Goal: Task Accomplishment & Management: Manage account settings

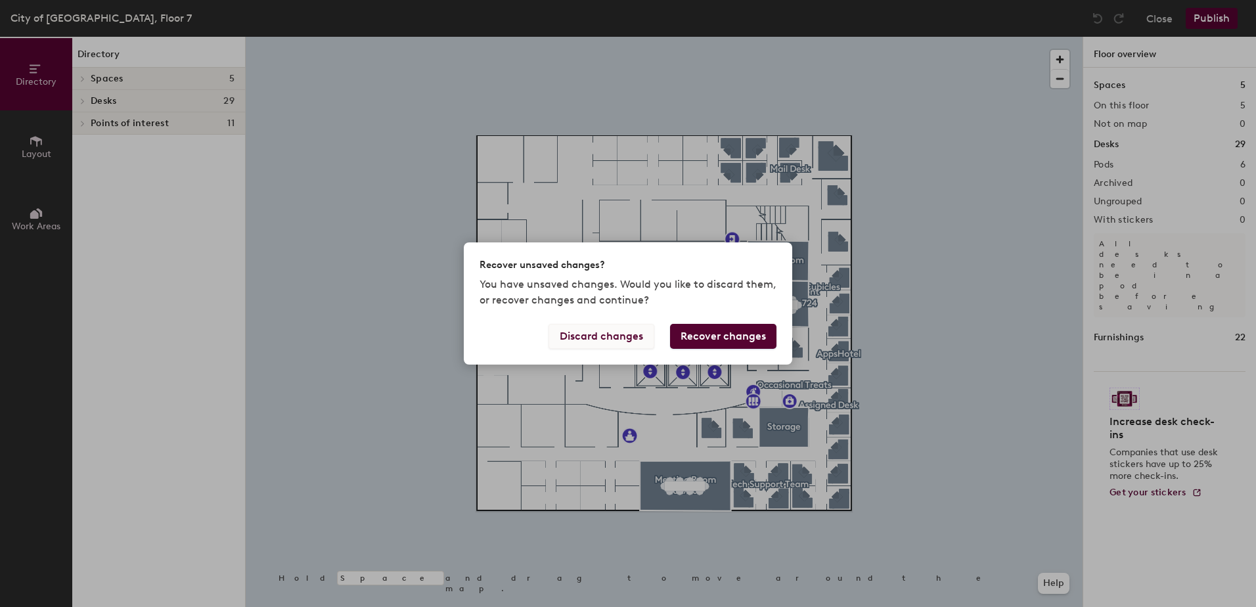
click at [634, 336] on button "Discard changes" at bounding box center [601, 336] width 106 height 25
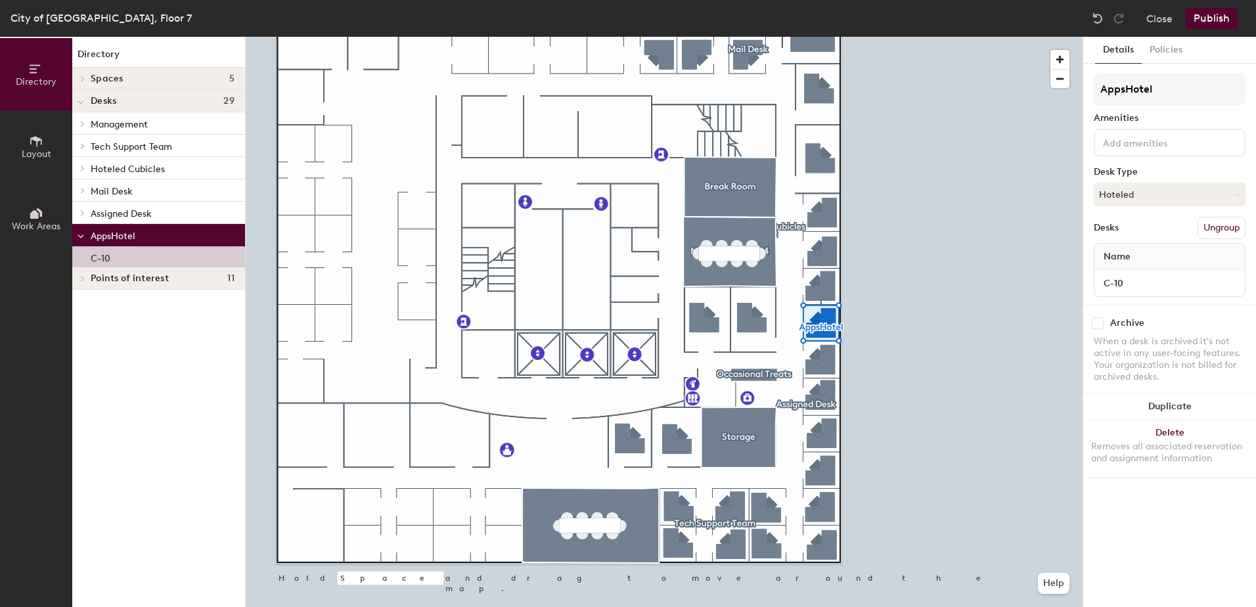
click at [1215, 226] on button "Ungroup" at bounding box center [1221, 228] width 48 height 22
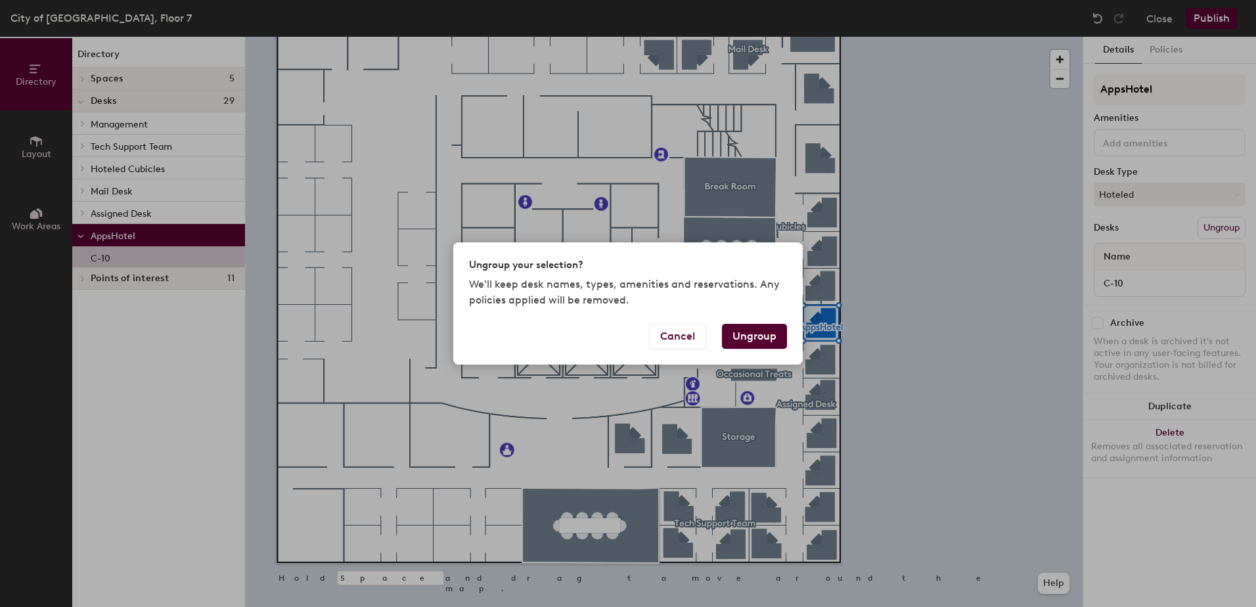
click at [762, 336] on button "Ungroup" at bounding box center [754, 336] width 65 height 25
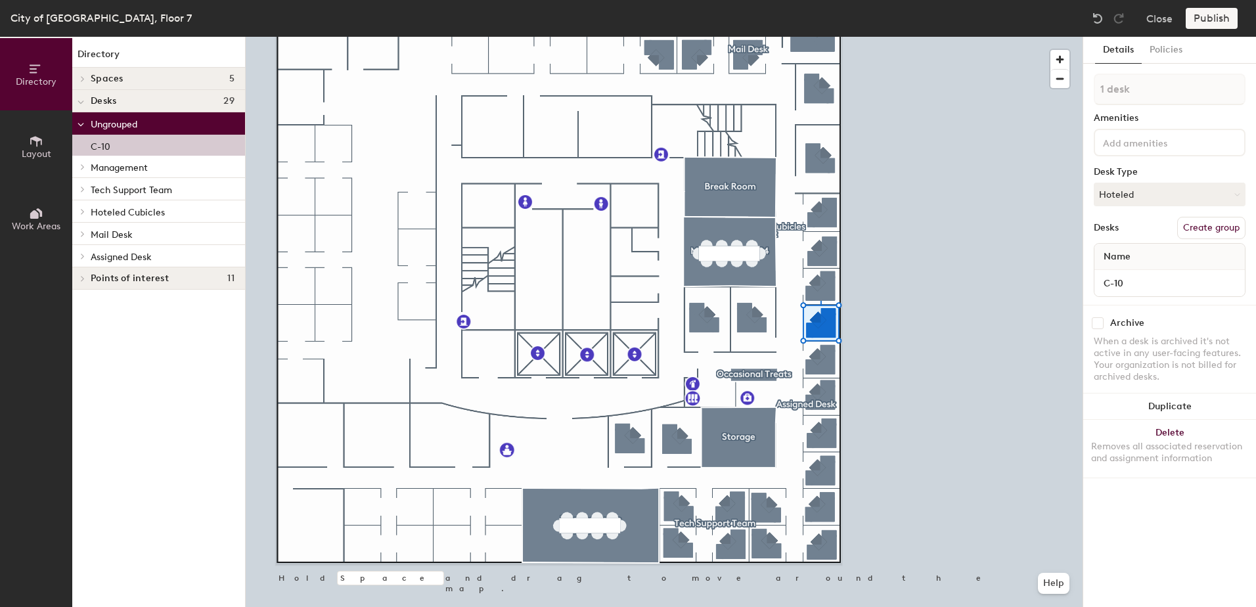
click at [137, 146] on div "C-10" at bounding box center [158, 145] width 173 height 21
click at [1171, 191] on button "Hoteled" at bounding box center [1169, 195] width 152 height 24
click at [1157, 53] on button "Policies" at bounding box center [1165, 50] width 49 height 27
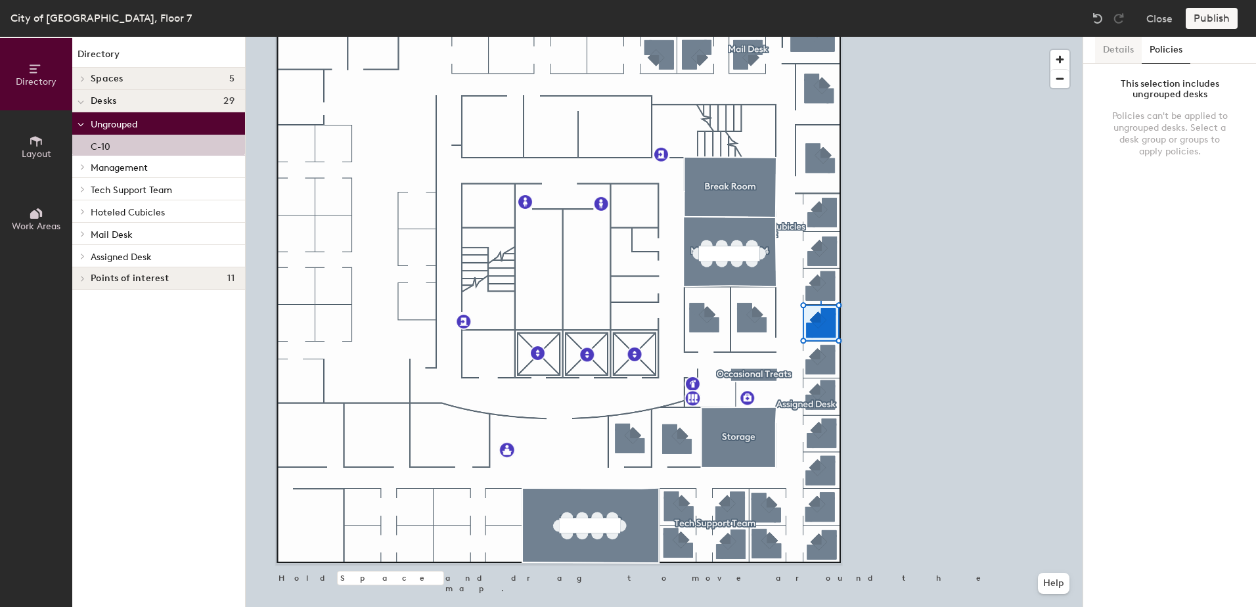
click at [1122, 52] on button "Details" at bounding box center [1118, 50] width 47 height 27
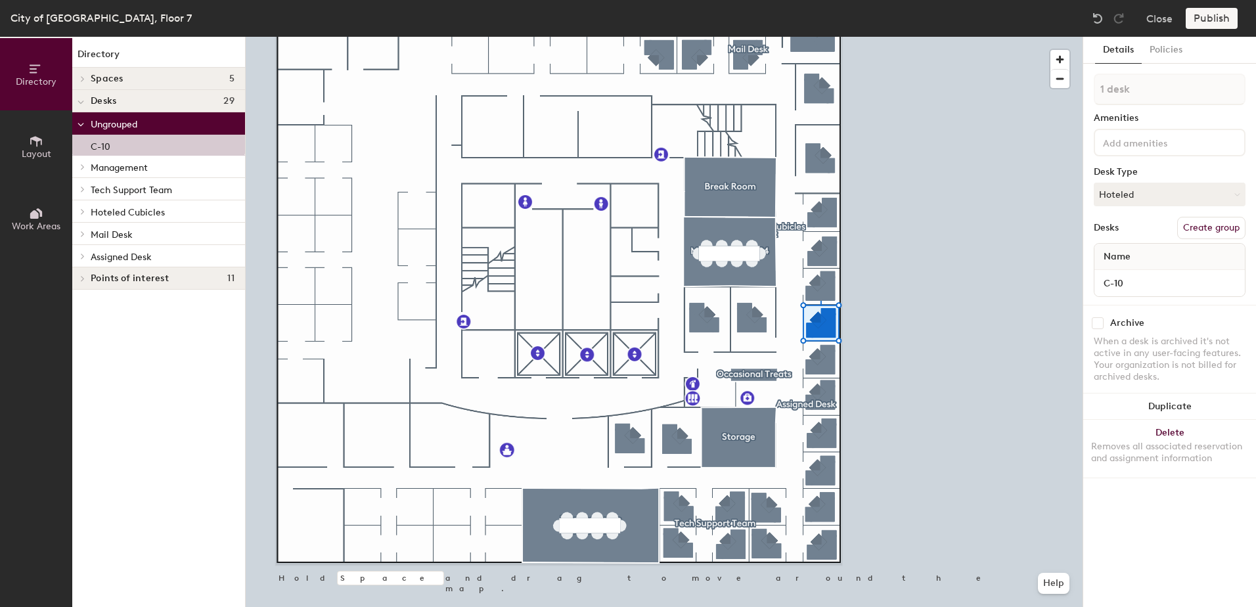
drag, startPoint x: 139, startPoint y: 148, endPoint x: 181, endPoint y: 228, distance: 89.6
click at [181, 228] on div "Ungrouped C-10 Management O-01 O-02 O-03 O-04 O-05 O-06 O-07 Tech Support Team …" at bounding box center [158, 189] width 173 height 155
click at [164, 208] on p "Hoteled Cubicles" at bounding box center [163, 211] width 144 height 17
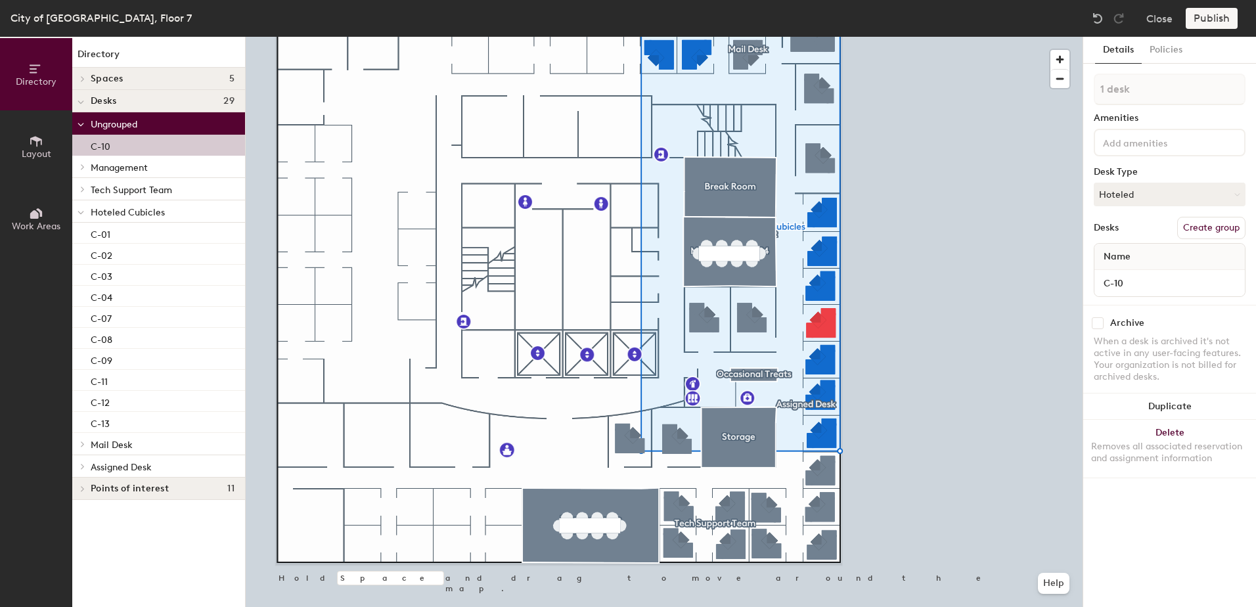
click at [146, 150] on div "C-10" at bounding box center [158, 145] width 173 height 21
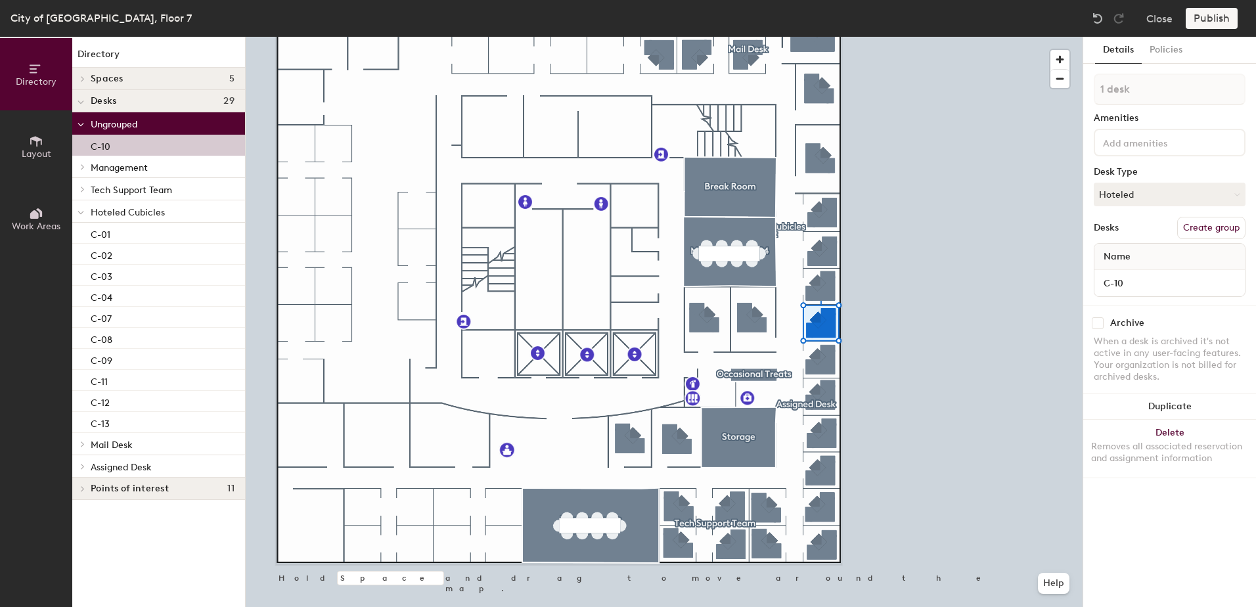
click at [146, 150] on div "C-10" at bounding box center [158, 145] width 173 height 21
click at [1130, 188] on button "Hoteled" at bounding box center [1169, 195] width 152 height 24
click at [1127, 267] on div "Hoteled" at bounding box center [1159, 275] width 131 height 20
click at [1159, 53] on button "Policies" at bounding box center [1165, 50] width 49 height 27
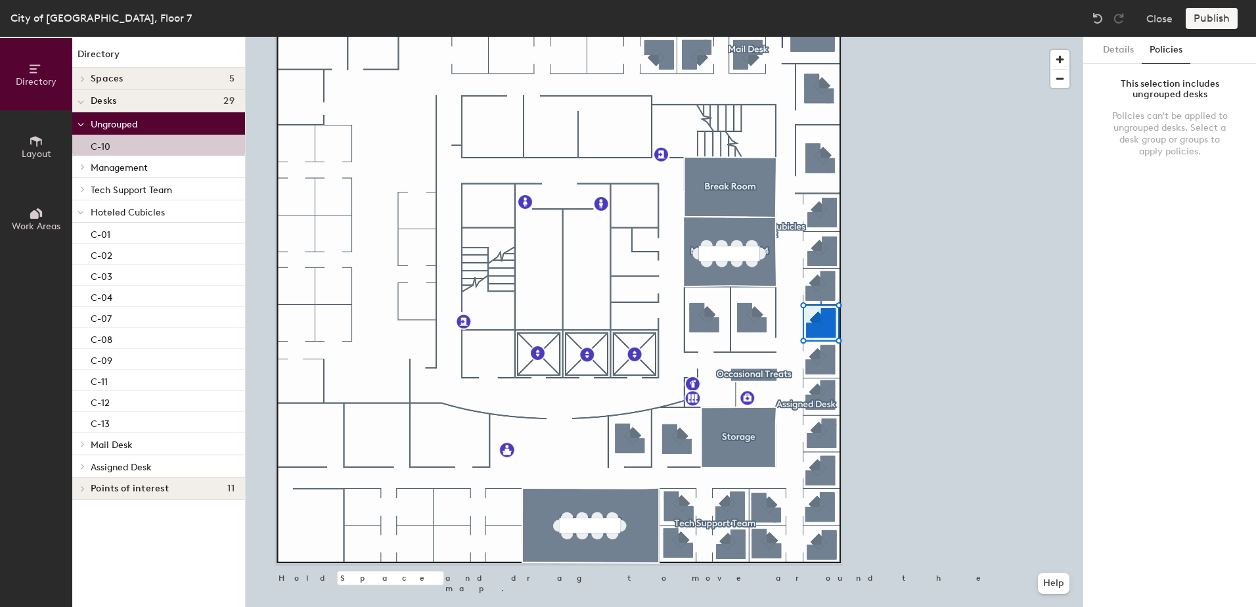
click at [46, 148] on button "Layout" at bounding box center [36, 146] width 72 height 72
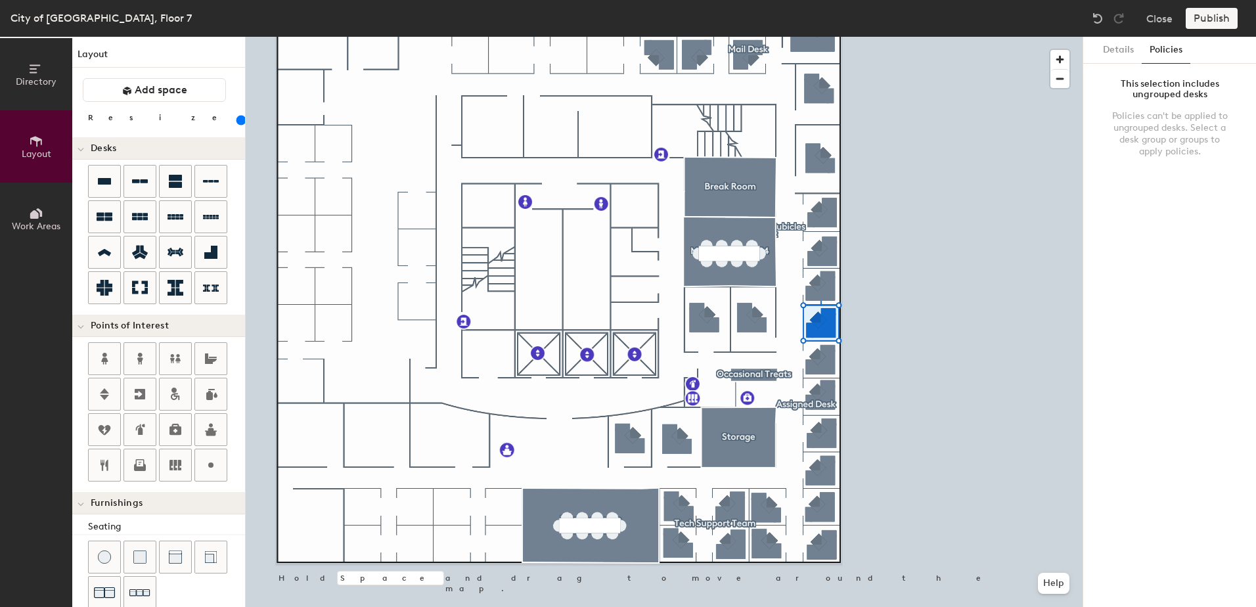
click at [45, 72] on button "Directory" at bounding box center [36, 74] width 72 height 72
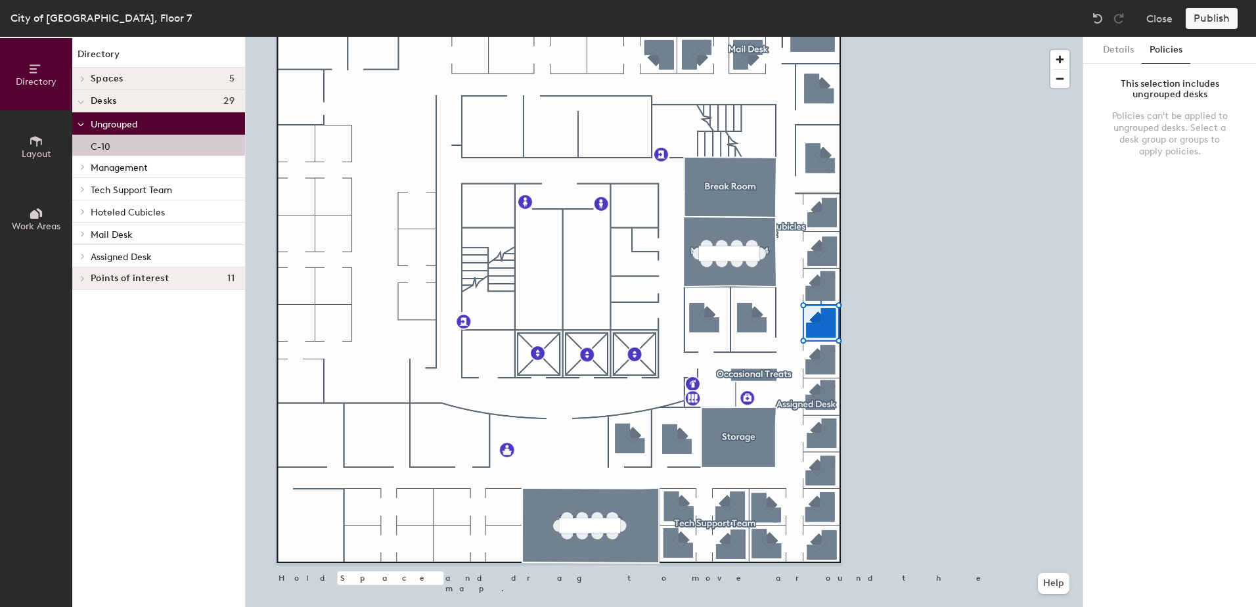
click at [48, 307] on div "Directory Layout Work Areas" at bounding box center [36, 322] width 72 height 570
click at [39, 211] on icon at bounding box center [39, 212] width 6 height 9
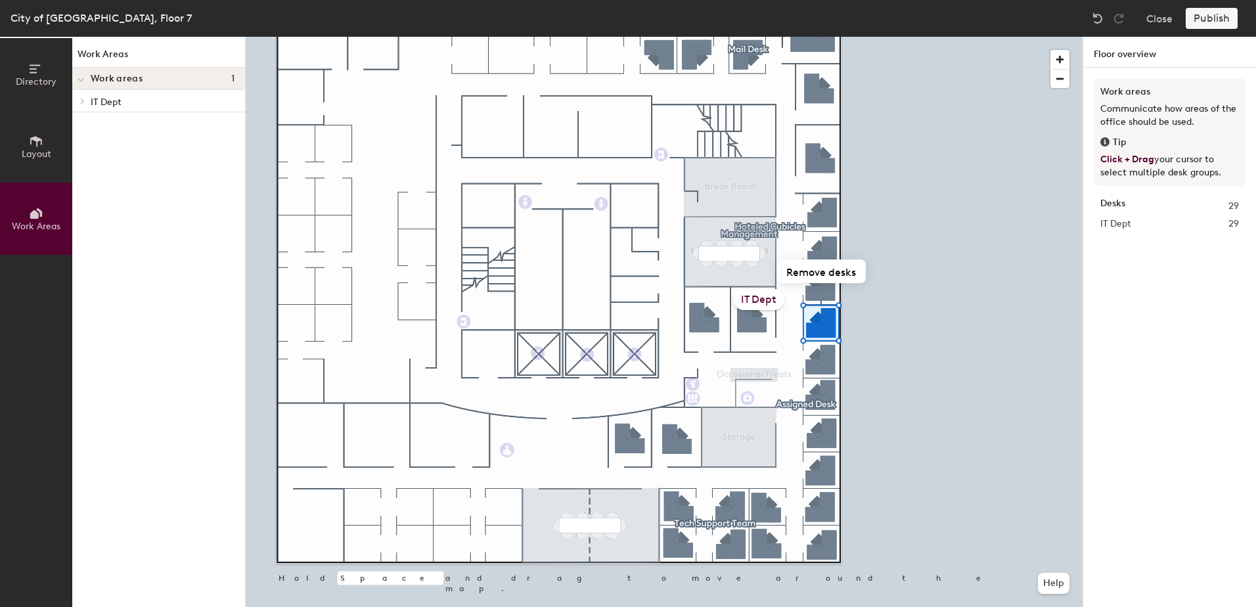
click at [41, 169] on button "Layout" at bounding box center [36, 146] width 72 height 72
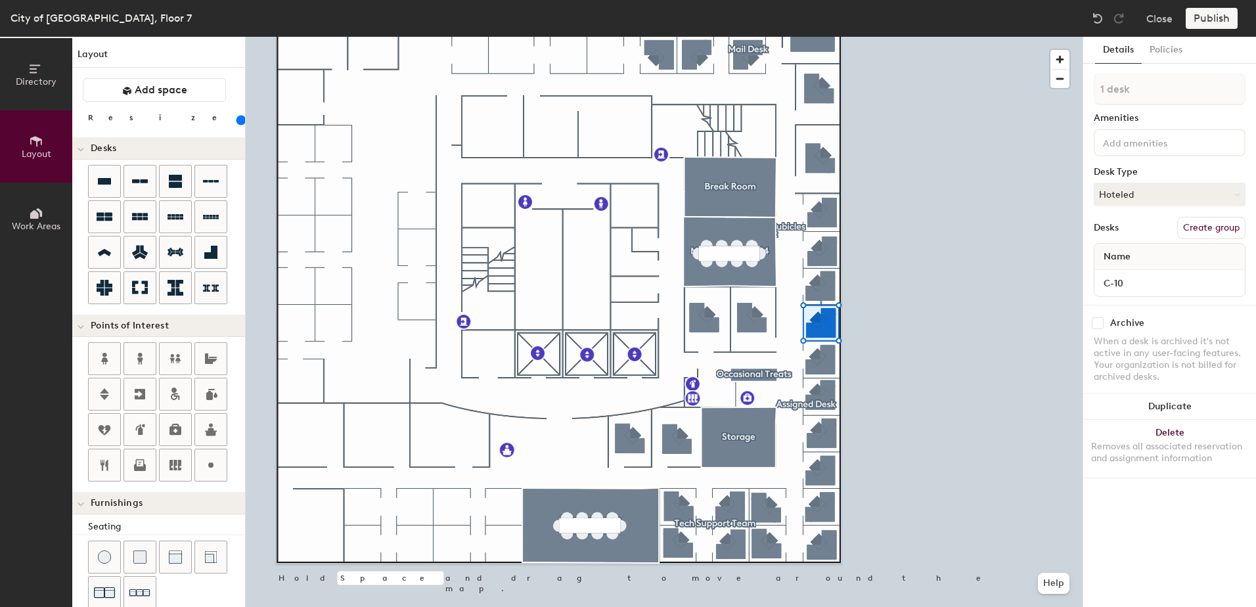
click at [41, 204] on button "Work Areas" at bounding box center [36, 219] width 72 height 72
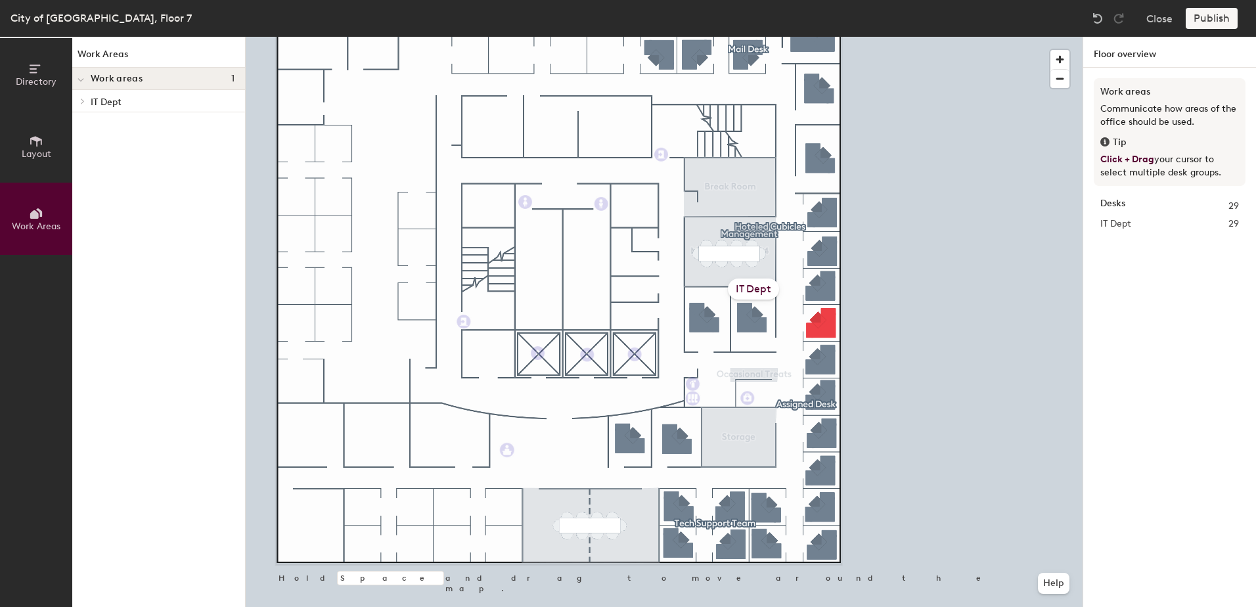
click at [161, 100] on p "IT Dept" at bounding box center [163, 101] width 144 height 17
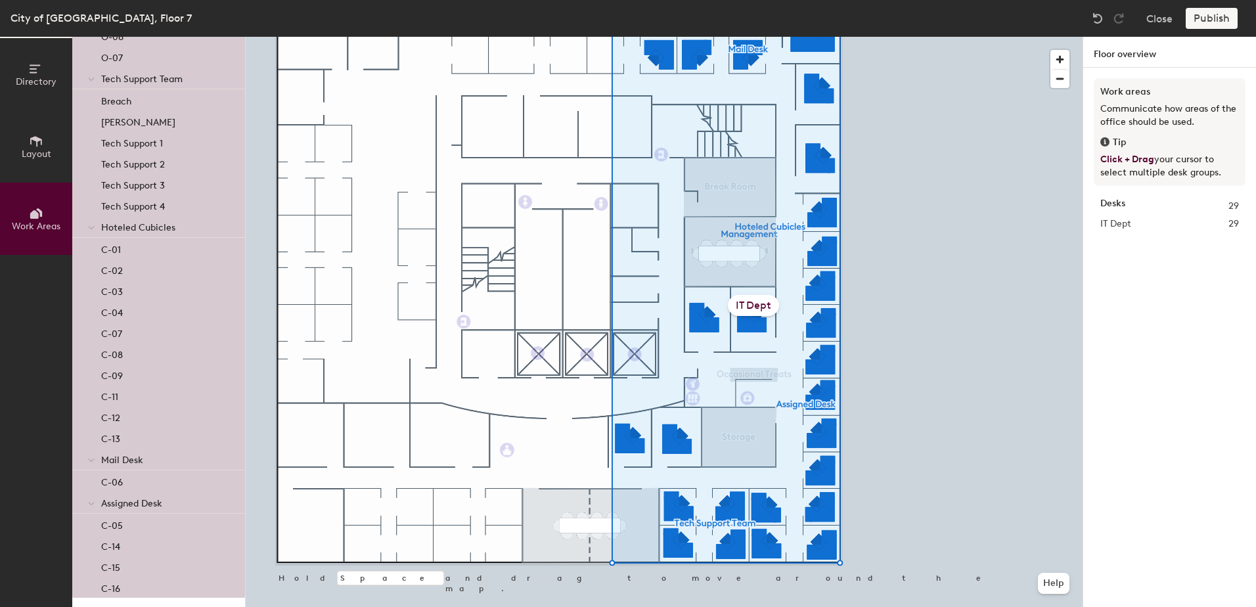
scroll to position [216, 0]
click at [56, 79] on button "Directory" at bounding box center [36, 74] width 72 height 72
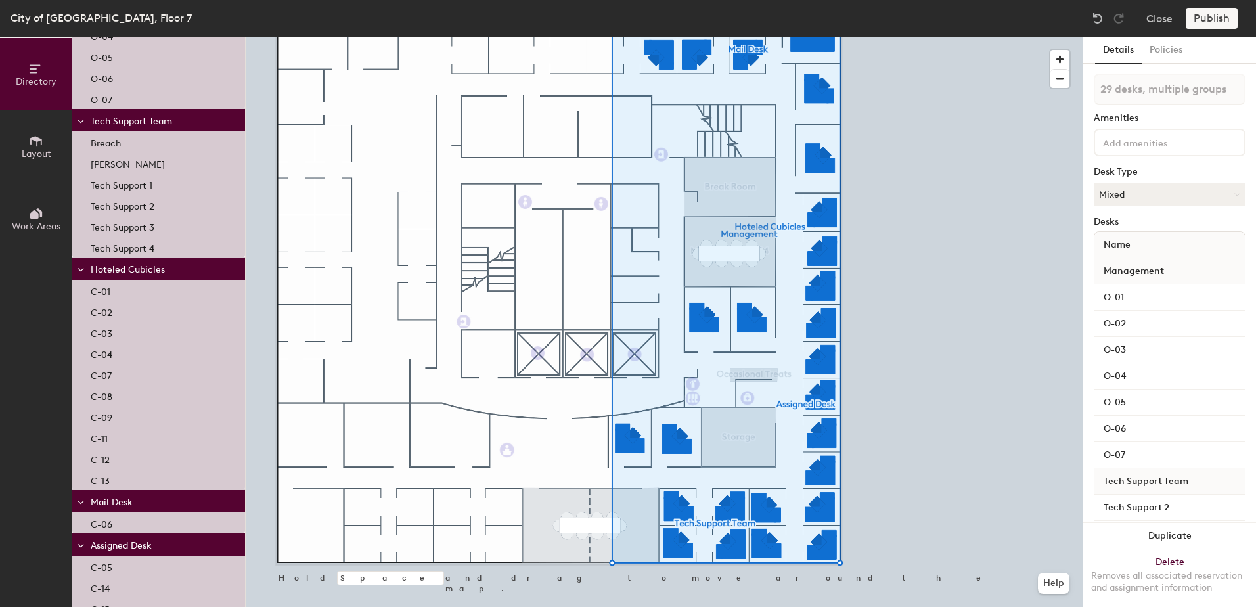
scroll to position [0, 0]
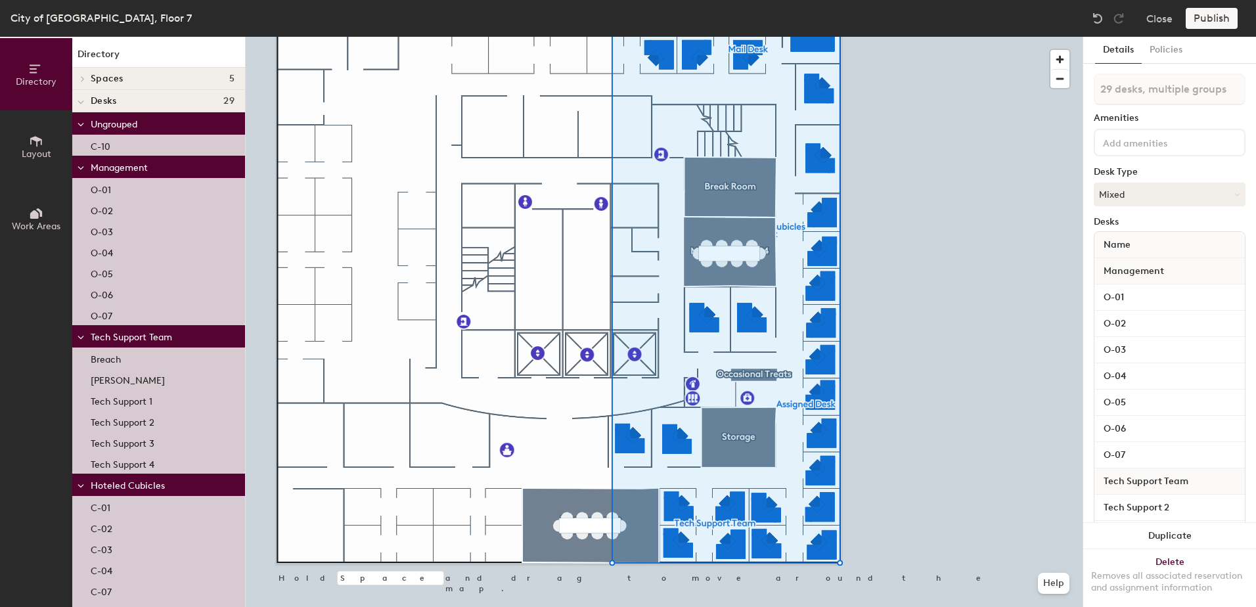
type input "1 desk"
click at [104, 139] on p "C-10" at bounding box center [101, 144] width 20 height 15
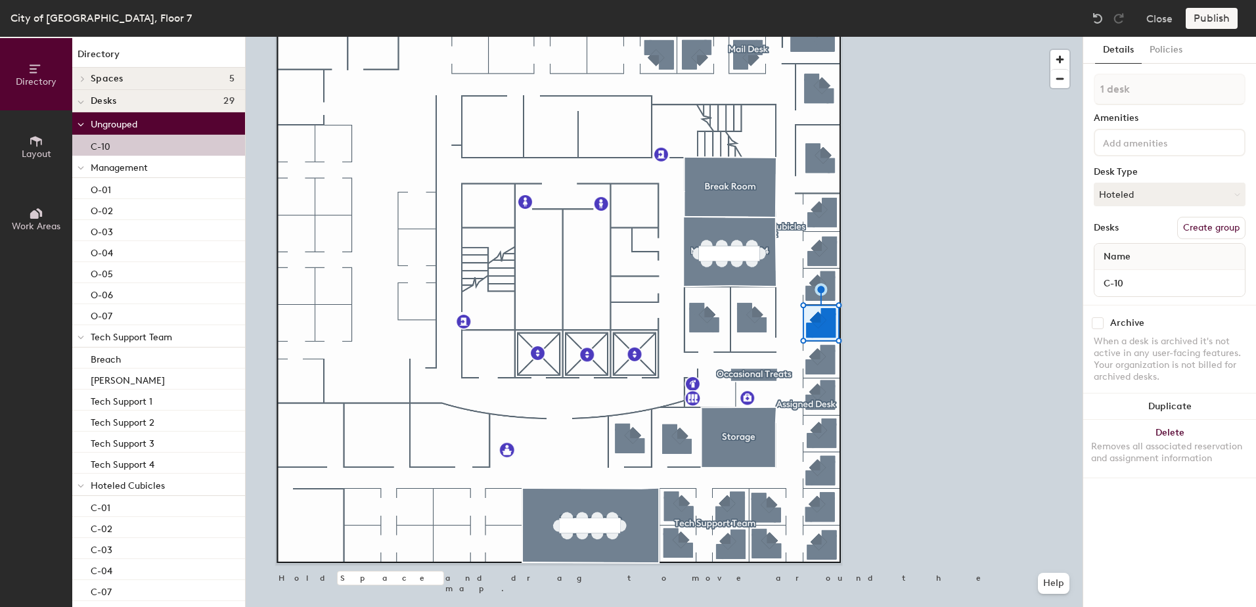
click at [104, 139] on p "C-10" at bounding box center [101, 144] width 20 height 15
click at [141, 489] on span "Hoteled Cubicles" at bounding box center [128, 485] width 74 height 11
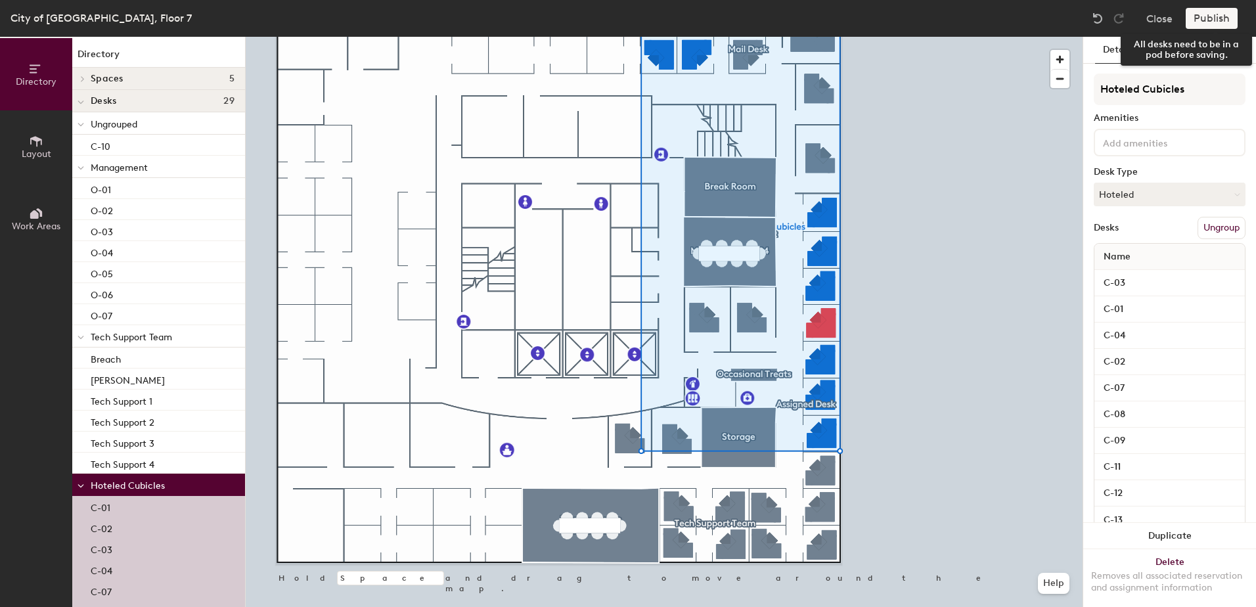
click at [1199, 12] on div "Publish" at bounding box center [1215, 18] width 60 height 21
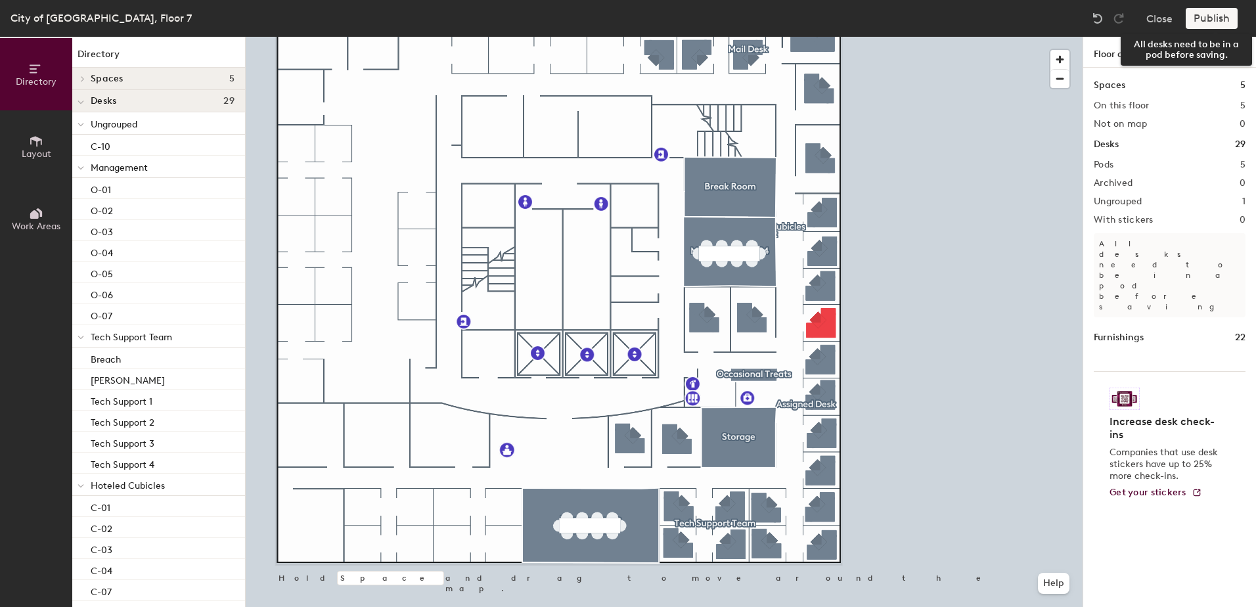
click at [1222, 20] on div "Publish" at bounding box center [1215, 18] width 60 height 21
click at [824, 37] on div at bounding box center [664, 37] width 837 height 0
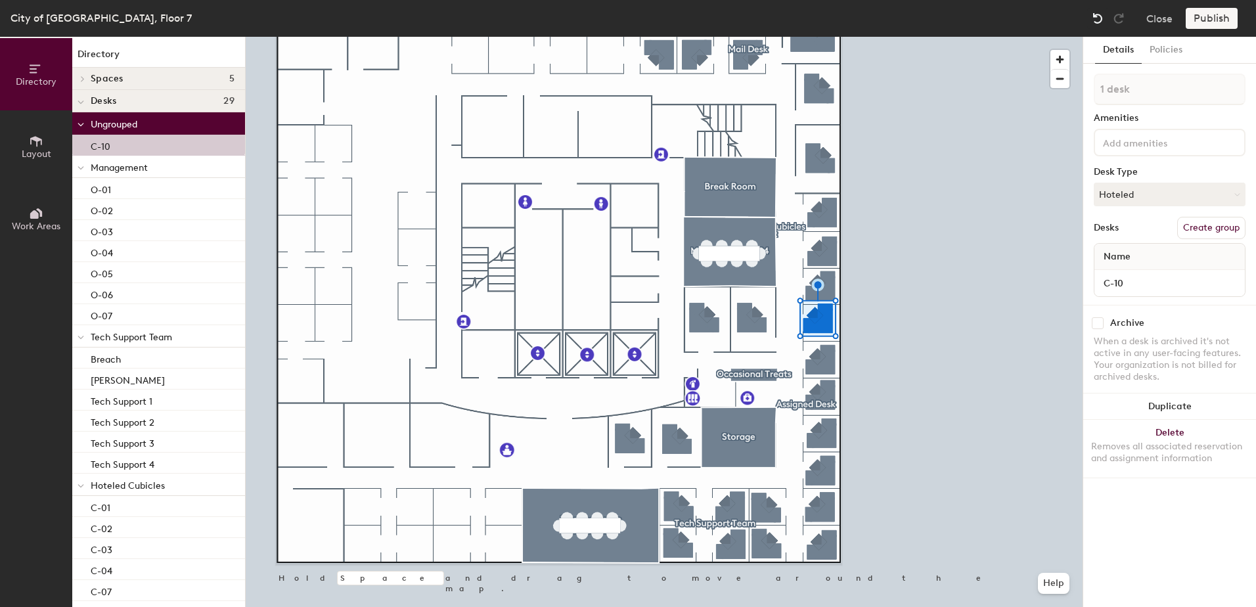
click at [1100, 14] on img at bounding box center [1097, 18] width 13 height 13
click at [164, 144] on div "C-10" at bounding box center [158, 145] width 173 height 21
click at [166, 144] on div "C-10" at bounding box center [158, 145] width 173 height 21
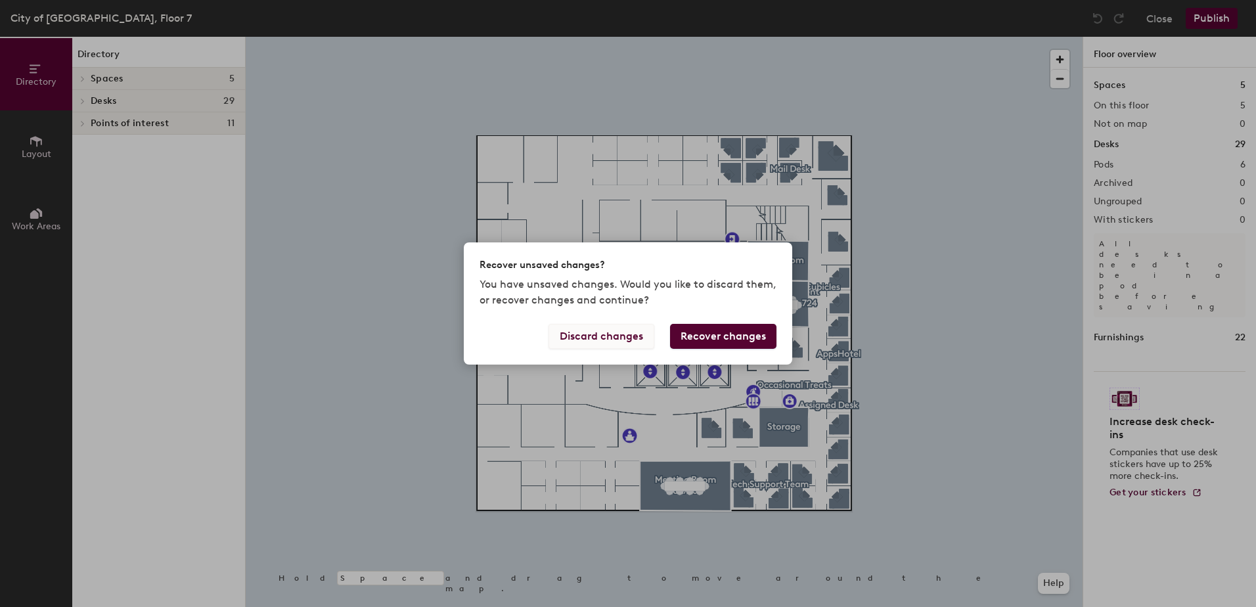
click at [614, 334] on button "Discard changes" at bounding box center [601, 336] width 106 height 25
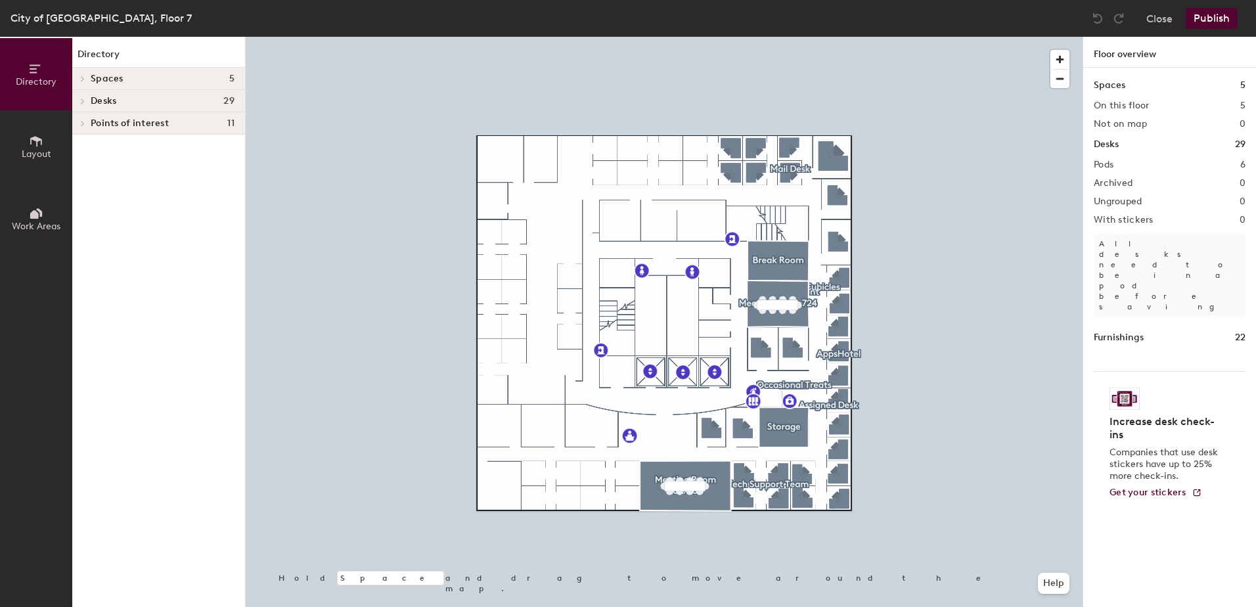
click at [150, 106] on div "Desks 29" at bounding box center [158, 101] width 173 height 22
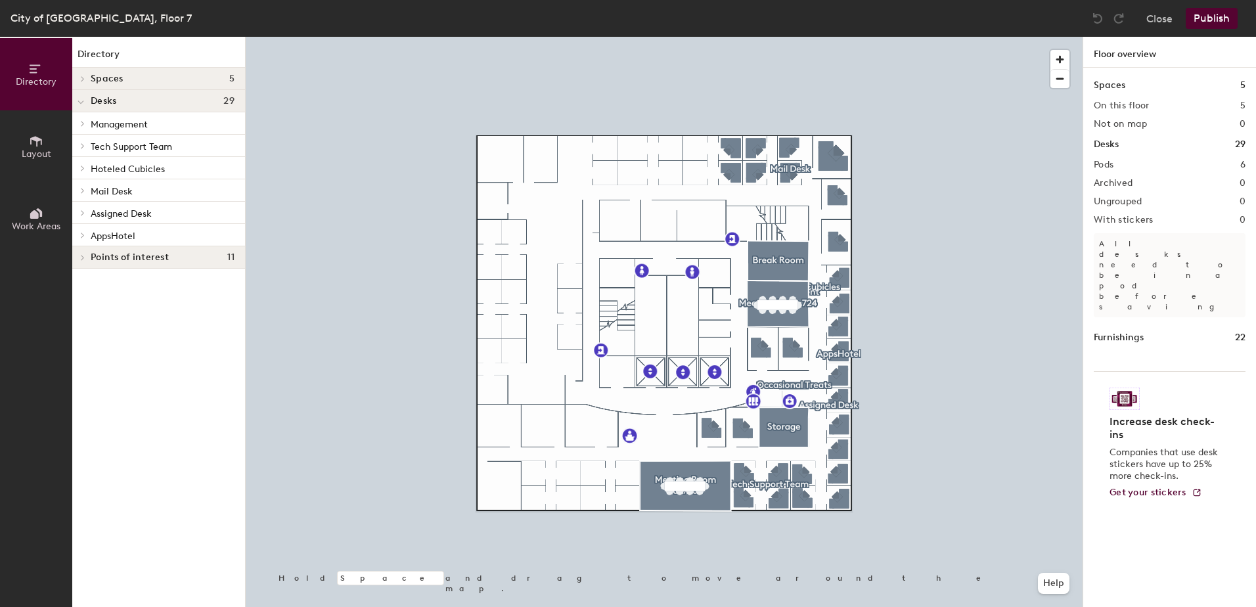
click at [180, 232] on p "AppsHotel" at bounding box center [163, 235] width 144 height 17
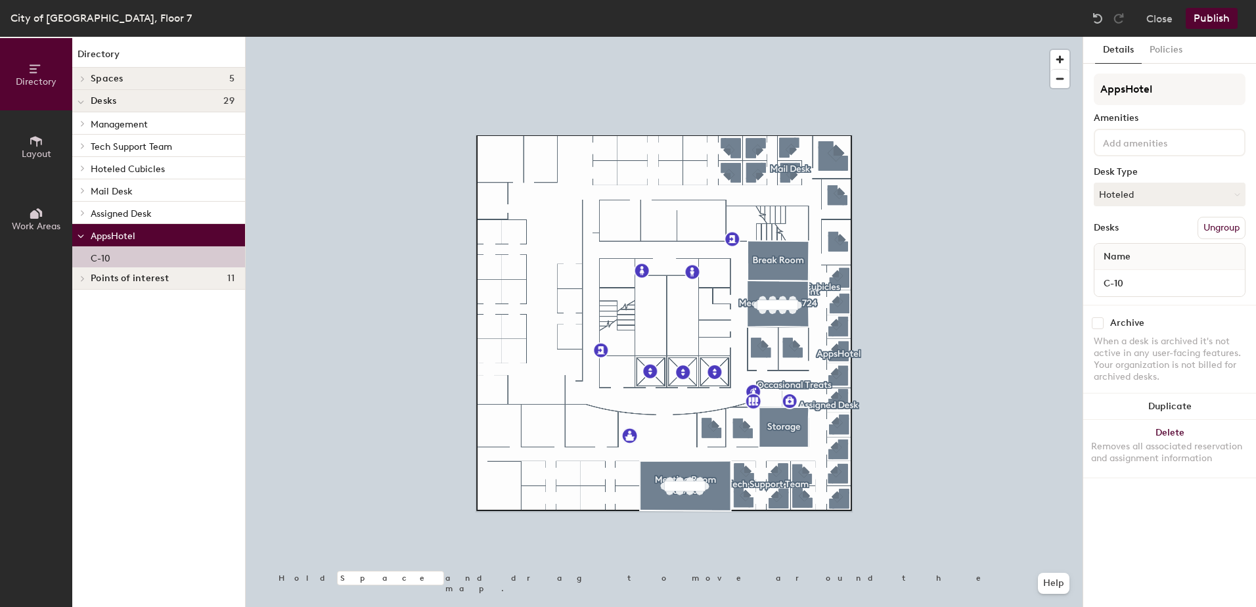
click at [181, 254] on div "C-10" at bounding box center [158, 256] width 173 height 21
click at [1185, 79] on input "AppsHotel" at bounding box center [1169, 90] width 152 height 32
click at [106, 260] on p "C-10" at bounding box center [101, 256] width 20 height 15
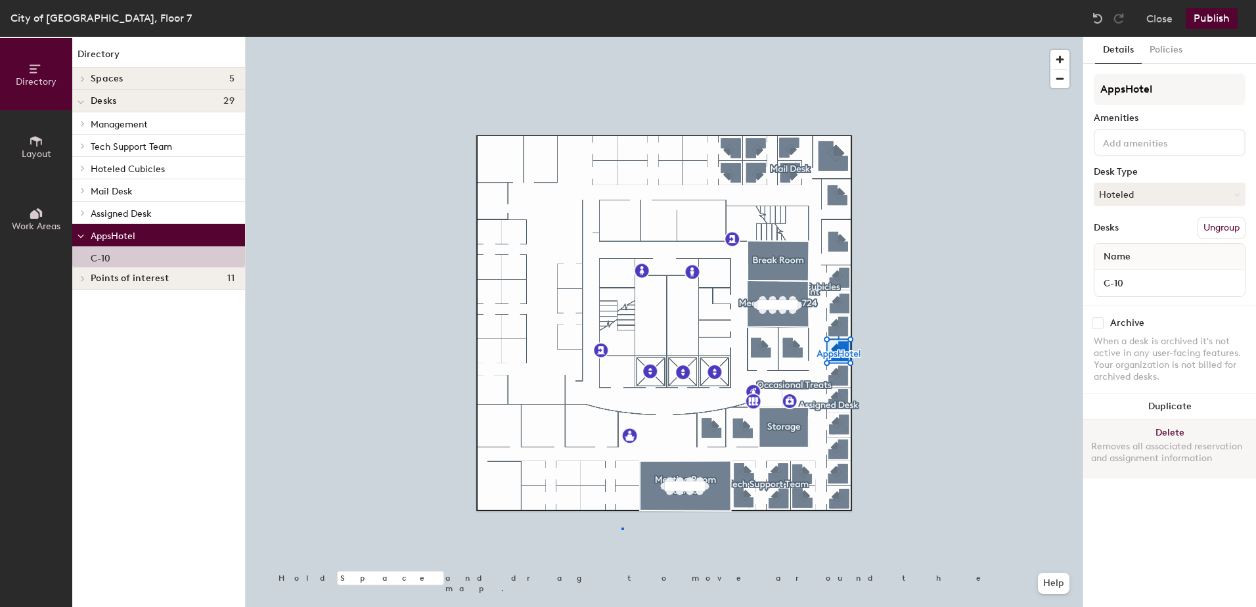
click at [621, 37] on div at bounding box center [664, 37] width 837 height 0
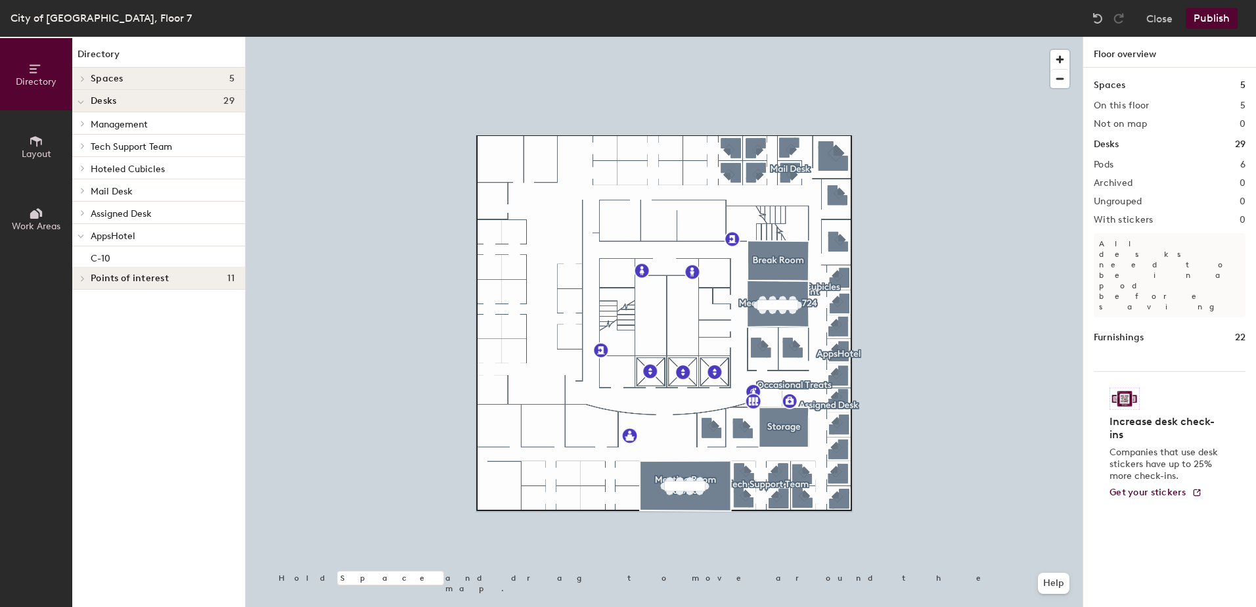
click at [26, 151] on span "Layout" at bounding box center [37, 153] width 30 height 11
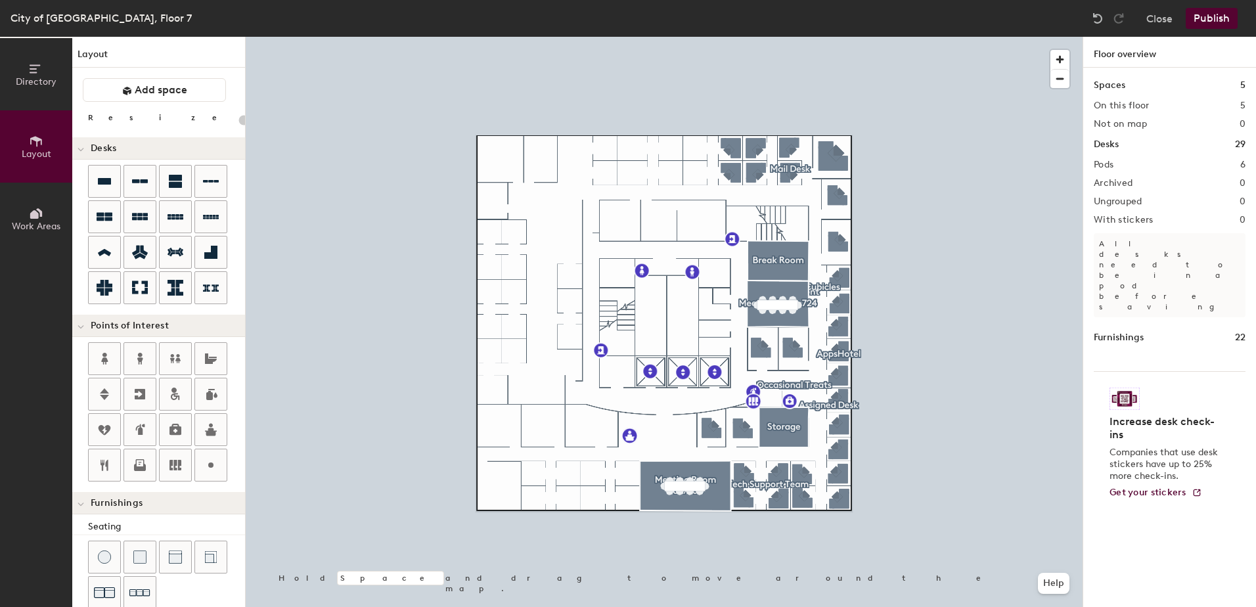
click at [27, 194] on button "Work Areas" at bounding box center [36, 219] width 72 height 72
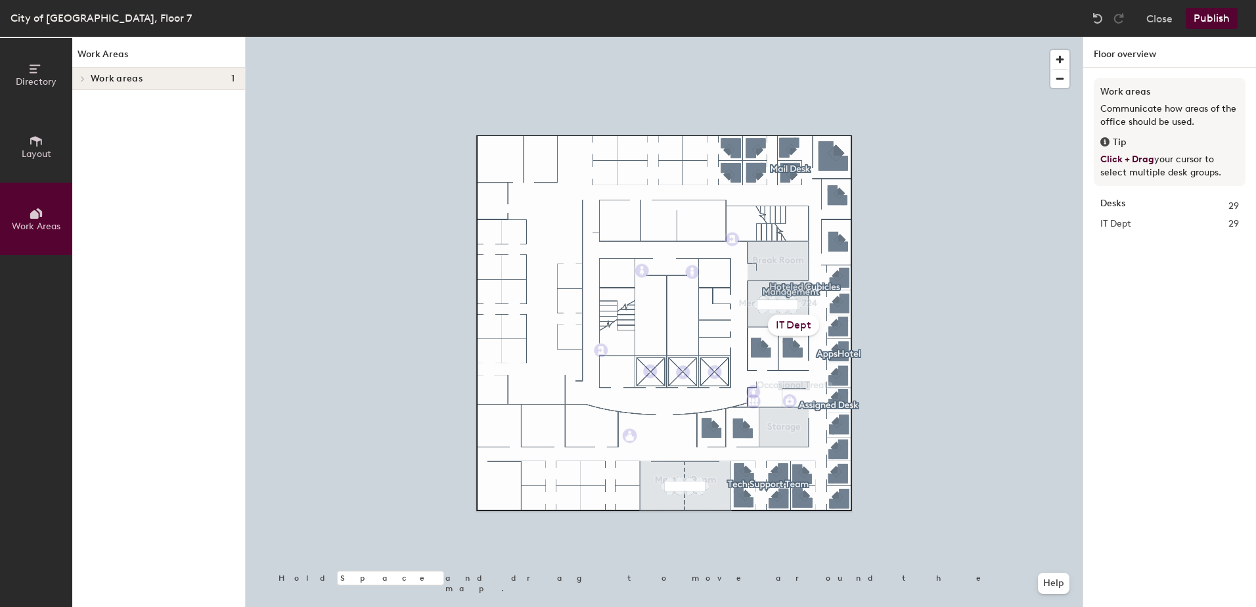
click at [154, 509] on div "Work Areas Work areas 1 IT Dept Management O-01 O-02 O-03 O-04 O-05 O-06 O-07 T…" at bounding box center [158, 322] width 173 height 570
click at [143, 85] on div "Work areas 1" at bounding box center [158, 79] width 173 height 22
click at [161, 103] on p "IT Dept" at bounding box center [163, 101] width 144 height 17
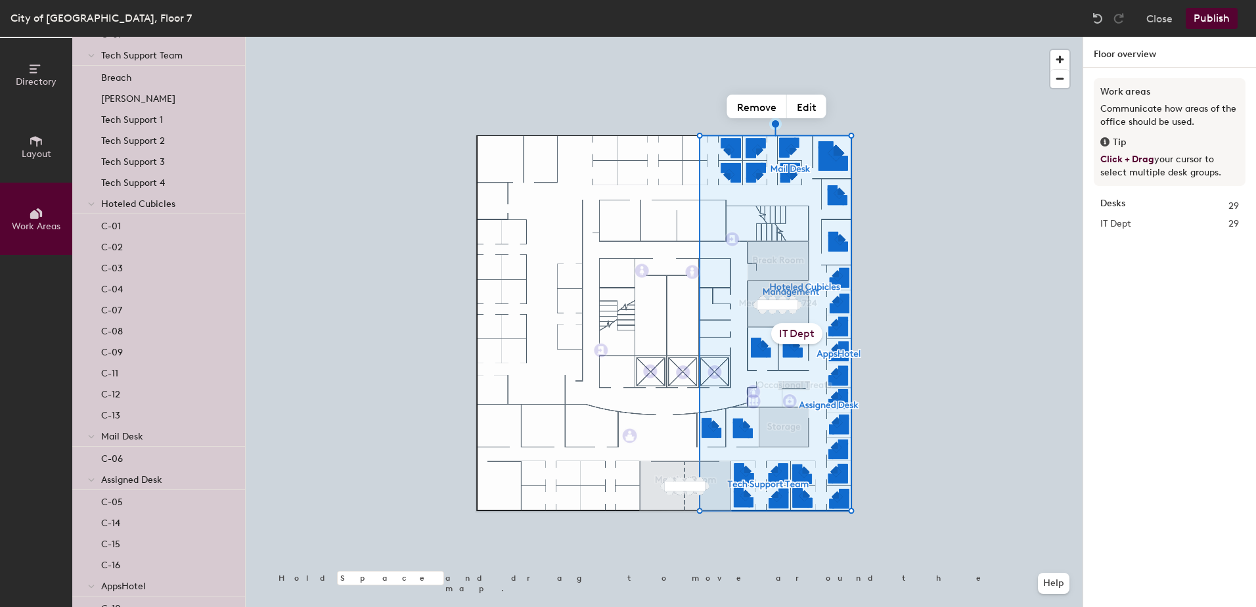
scroll to position [259, 0]
click at [144, 587] on div "C-10" at bounding box center [158, 585] width 173 height 21
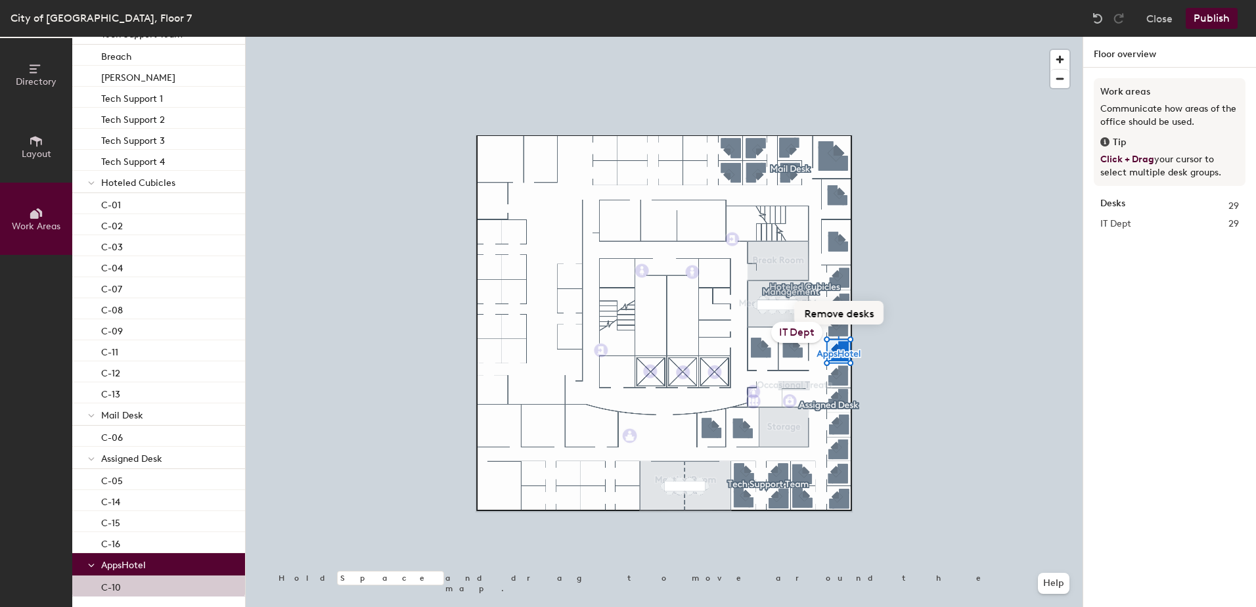
click at [826, 312] on button "Remove desks" at bounding box center [838, 313] width 89 height 24
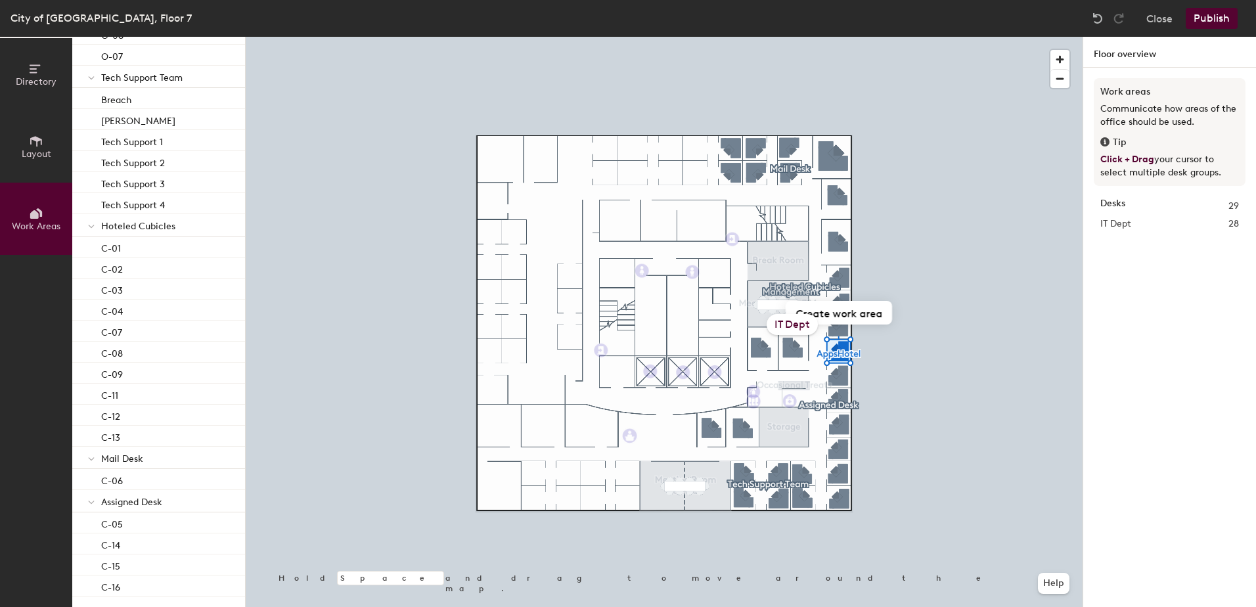
scroll to position [216, 0]
click at [33, 165] on button "Layout" at bounding box center [36, 146] width 72 height 72
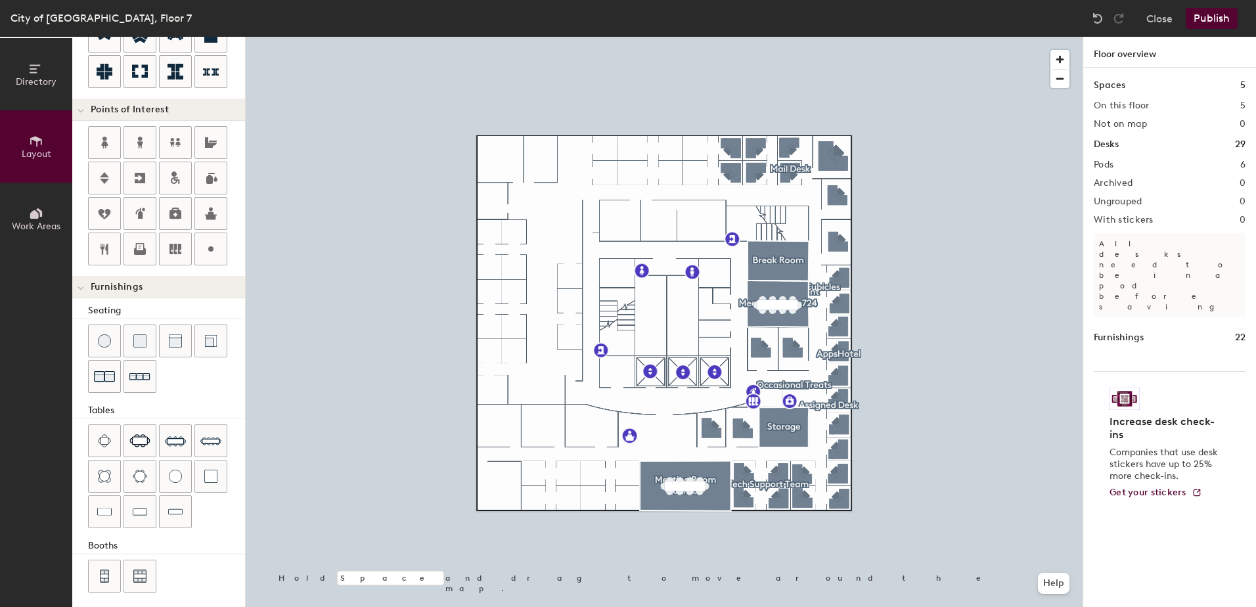
click at [26, 86] on span "Directory" at bounding box center [36, 81] width 41 height 11
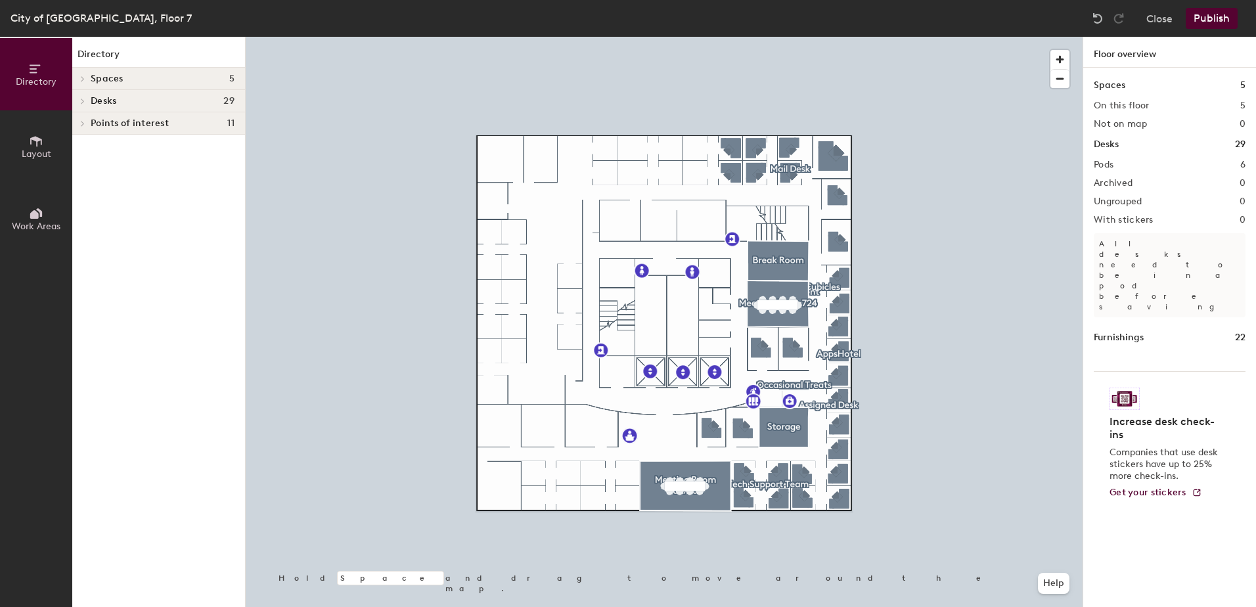
scroll to position [0, 0]
click at [156, 112] on div "Points of interest 11" at bounding box center [158, 123] width 173 height 22
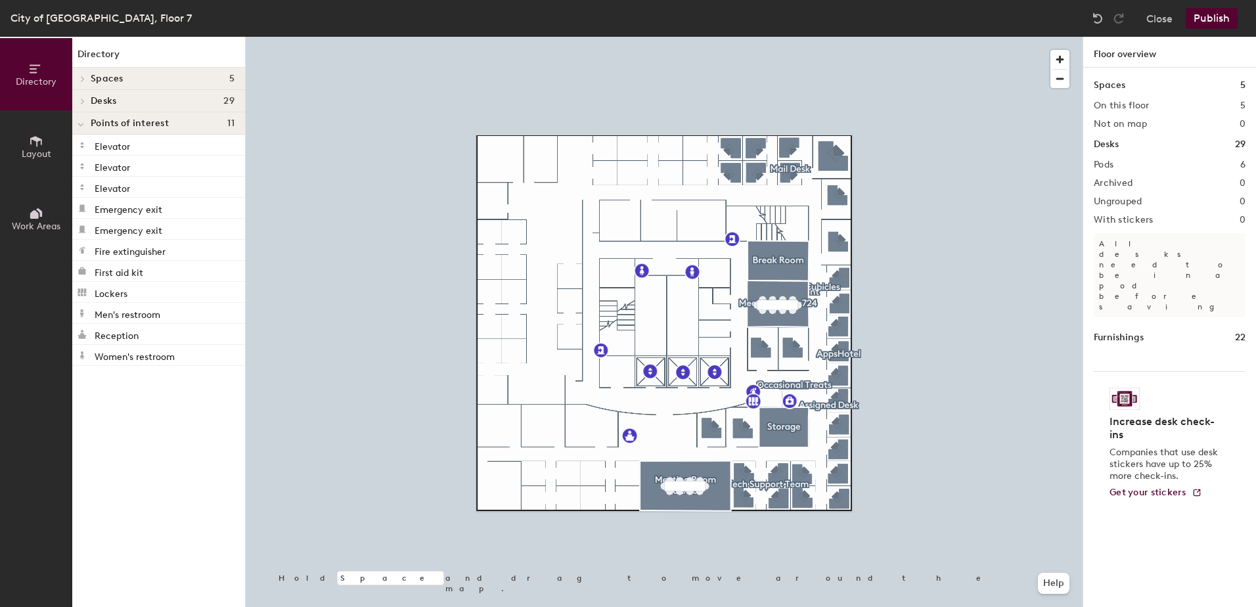
click at [174, 77] on h4 "Spaces 5" at bounding box center [163, 79] width 144 height 11
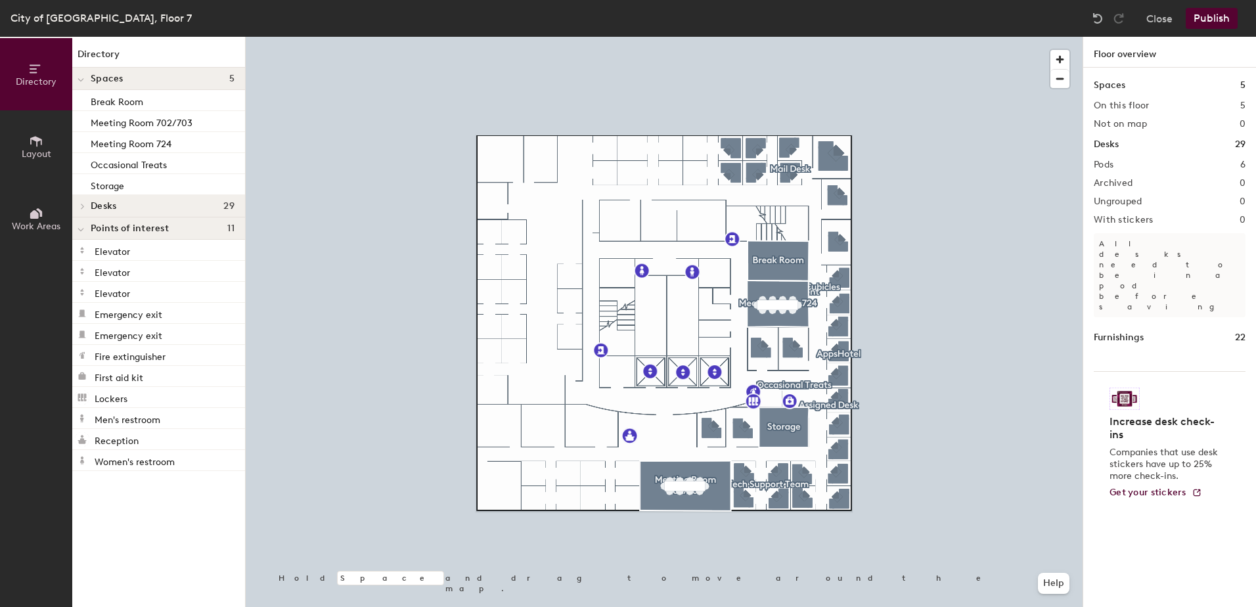
click at [160, 205] on h4 "Desks 29" at bounding box center [163, 206] width 144 height 11
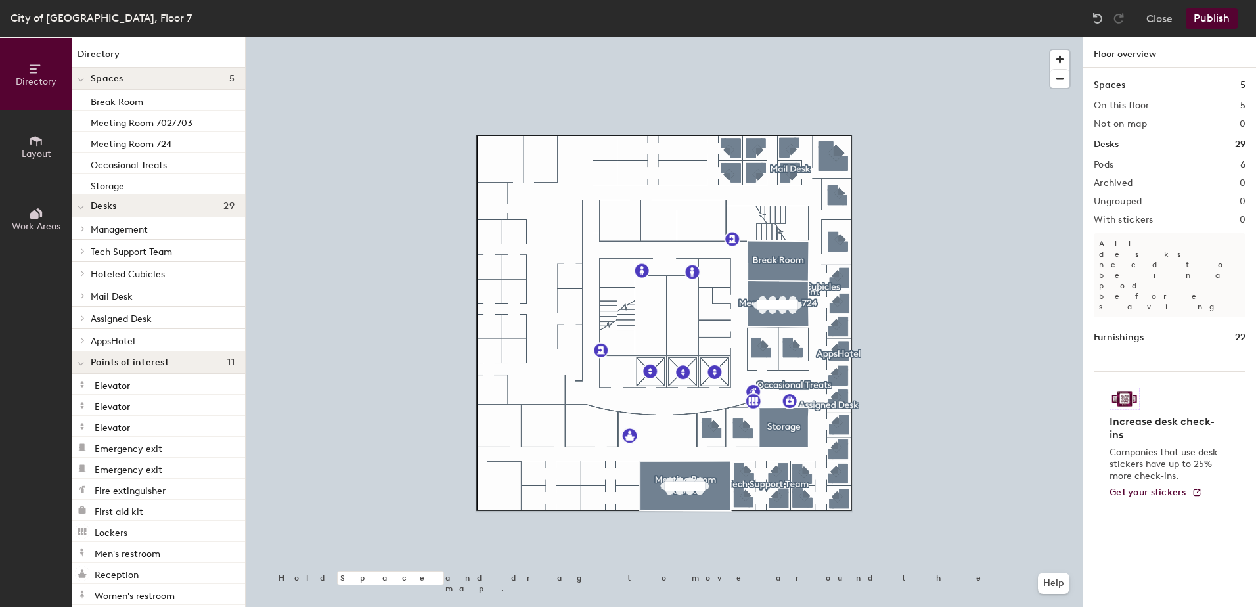
click at [139, 336] on p "AppsHotel" at bounding box center [163, 340] width 144 height 17
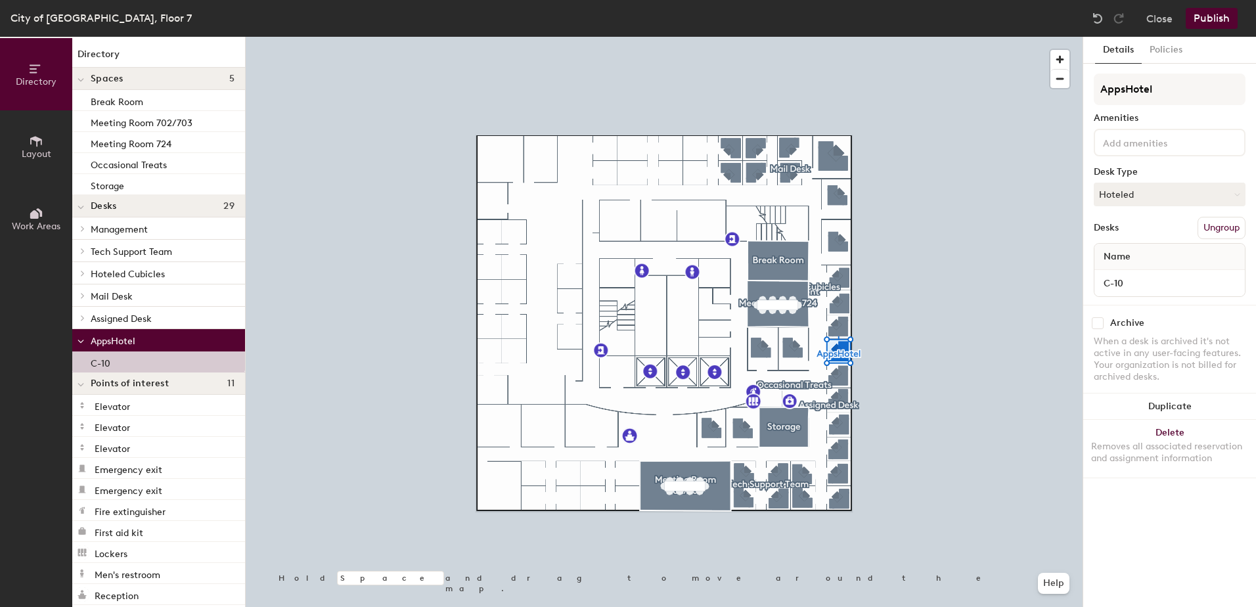
drag, startPoint x: 133, startPoint y: 361, endPoint x: 182, endPoint y: 289, distance: 86.9
click at [182, 289] on div "Management O-01 O-02 O-03 O-04 O-05 O-06 O-07 Tech Support Team Breach Sikes Te…" at bounding box center [158, 294] width 173 height 155
click at [132, 361] on div "C-10" at bounding box center [158, 361] width 173 height 21
click at [1212, 286] on input "C-10" at bounding box center [1169, 283] width 145 height 18
click at [1230, 221] on button "Ungroup" at bounding box center [1221, 228] width 48 height 22
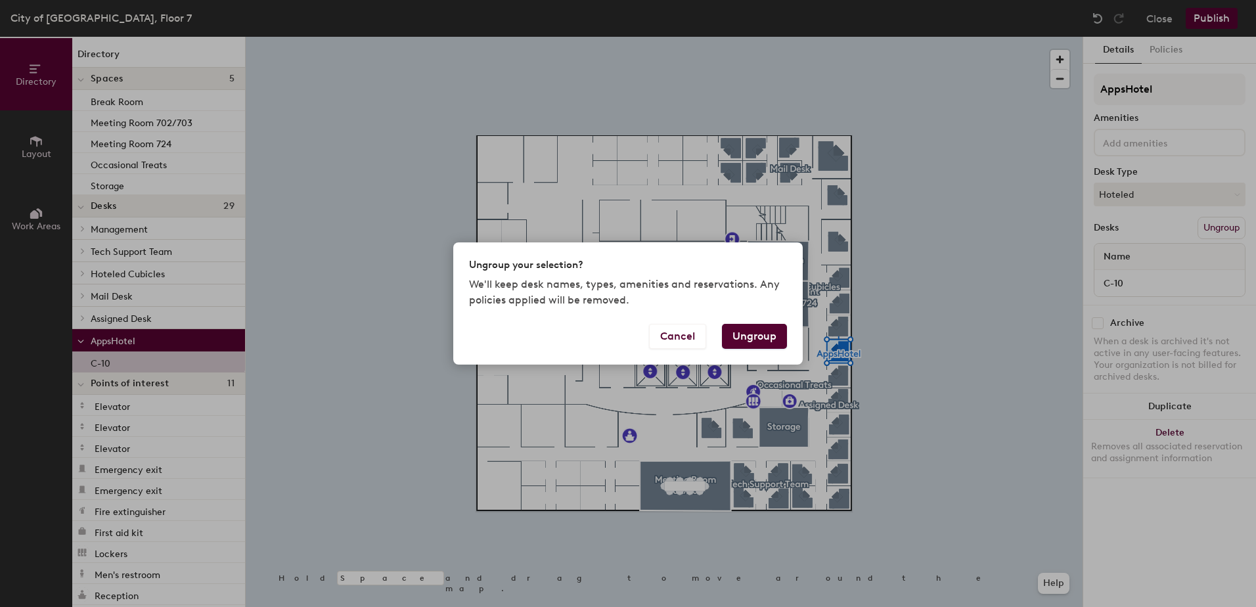
click at [760, 325] on button "Ungroup" at bounding box center [754, 336] width 65 height 25
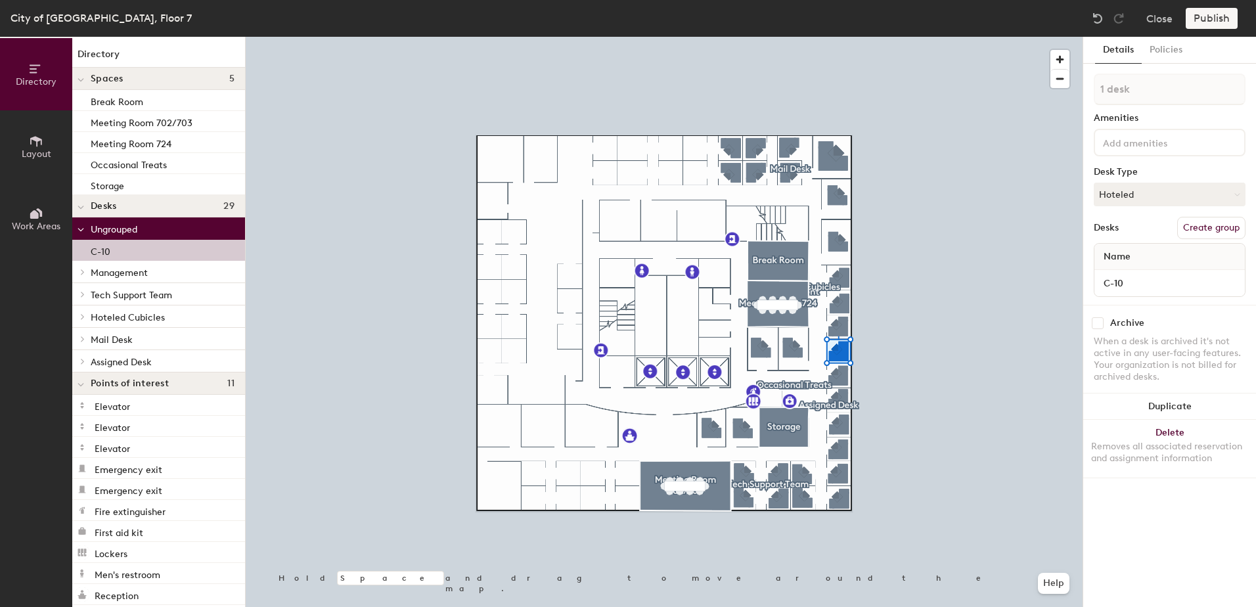
click at [144, 255] on div "C-10" at bounding box center [158, 250] width 173 height 21
click at [1189, 226] on button "Create group" at bounding box center [1211, 228] width 68 height 22
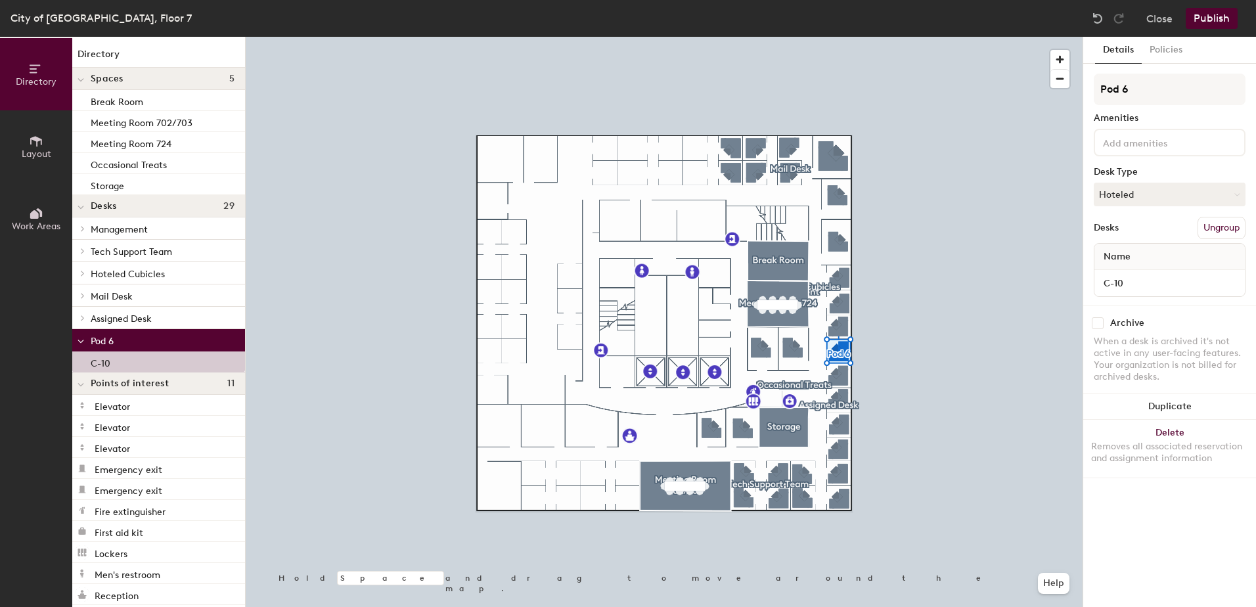
click at [1207, 226] on button "Ungroup" at bounding box center [1221, 228] width 48 height 22
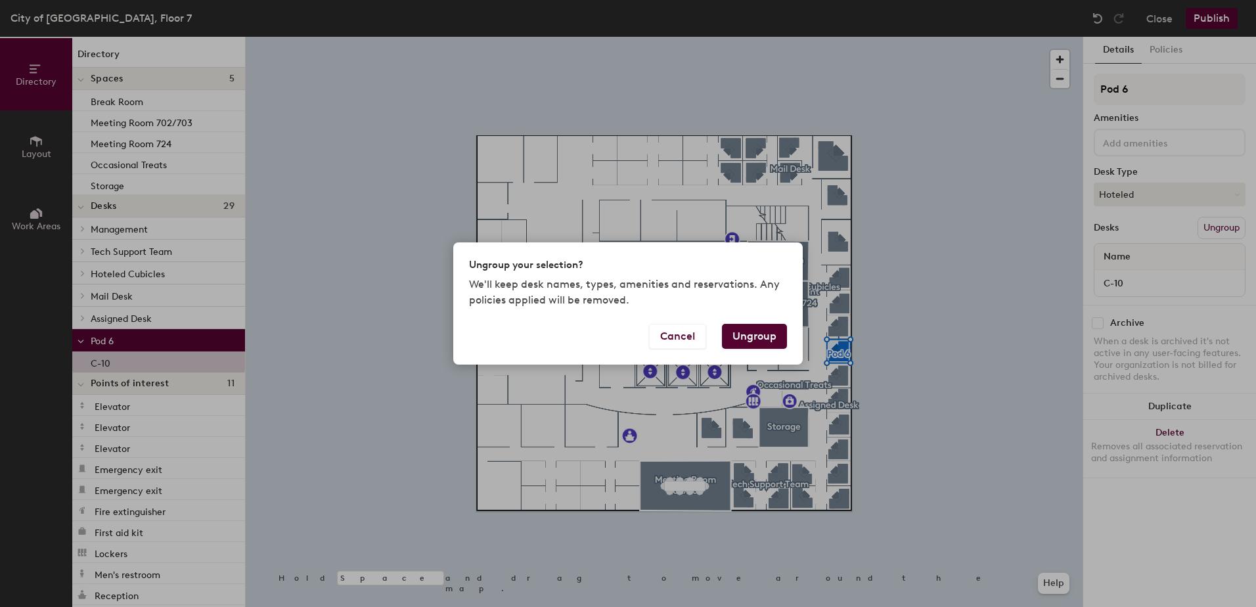
click at [768, 338] on button "Ungroup" at bounding box center [754, 336] width 65 height 25
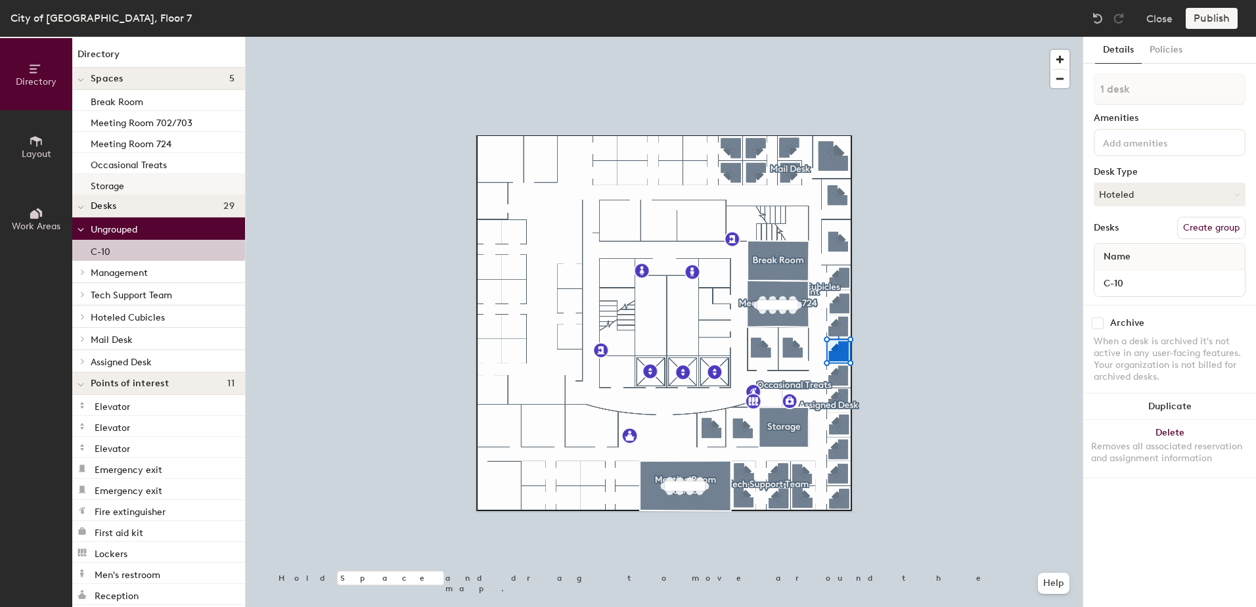
drag, startPoint x: 117, startPoint y: 221, endPoint x: 123, endPoint y: 188, distance: 33.5
click at [123, 188] on div "Directory Spaces 5 Break Room Meeting Room 702/703 Meeting Room 724 Occasional …" at bounding box center [158, 322] width 173 height 570
click at [119, 201] on h4 "Desks 29" at bounding box center [163, 206] width 144 height 11
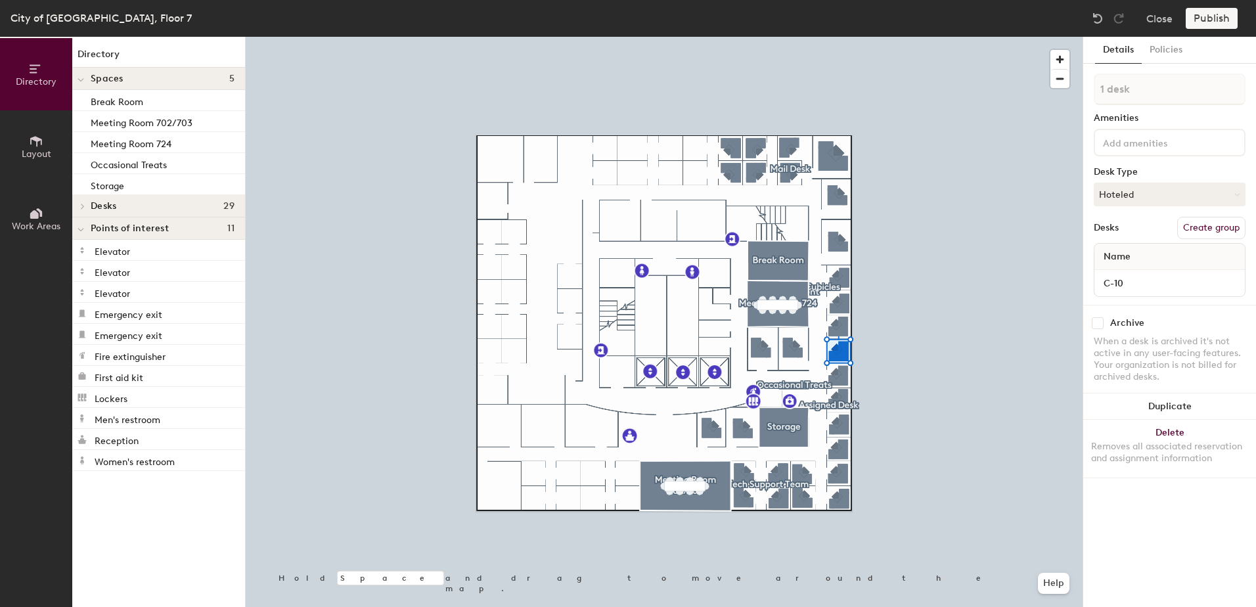
click at [137, 204] on h4 "Desks 29" at bounding box center [163, 206] width 144 height 11
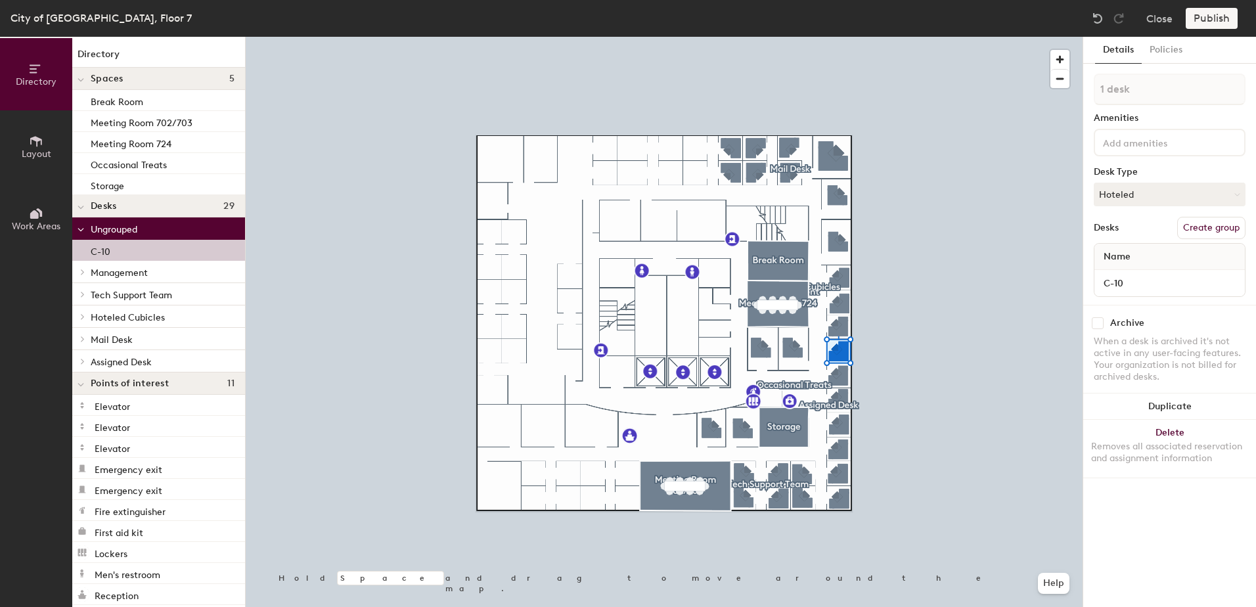
click at [131, 252] on div "C-10" at bounding box center [158, 250] width 173 height 21
click at [933, 37] on div at bounding box center [664, 37] width 837 height 0
click at [139, 340] on p "Mail Desk" at bounding box center [163, 338] width 144 height 17
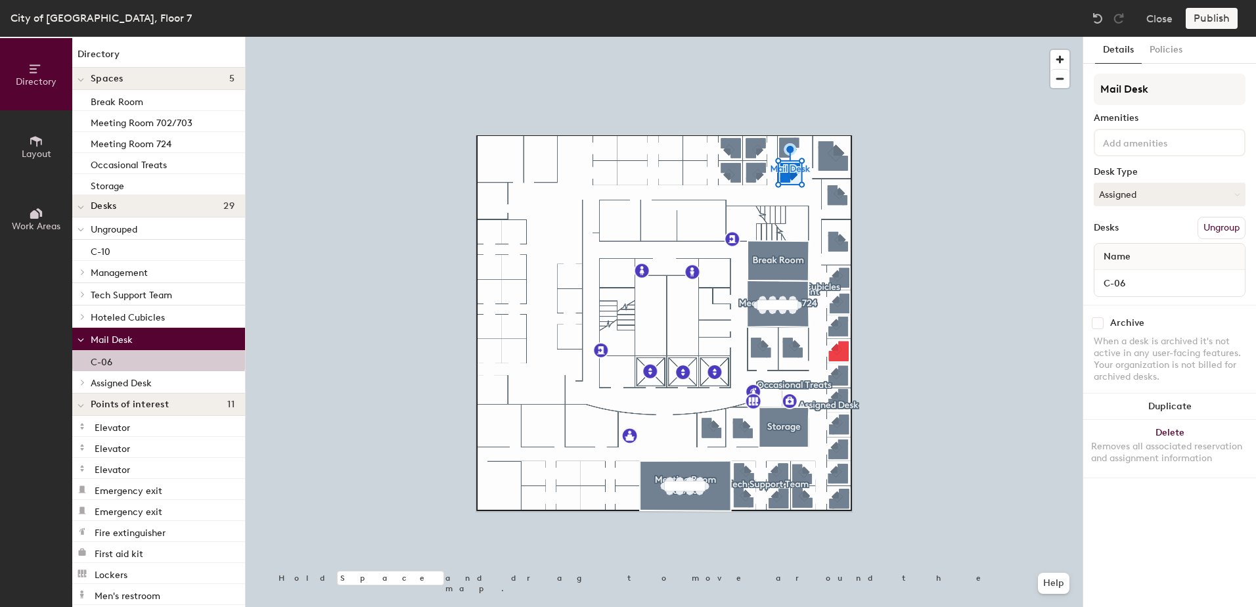
click at [137, 383] on span "Assigned Desk" at bounding box center [121, 383] width 61 height 11
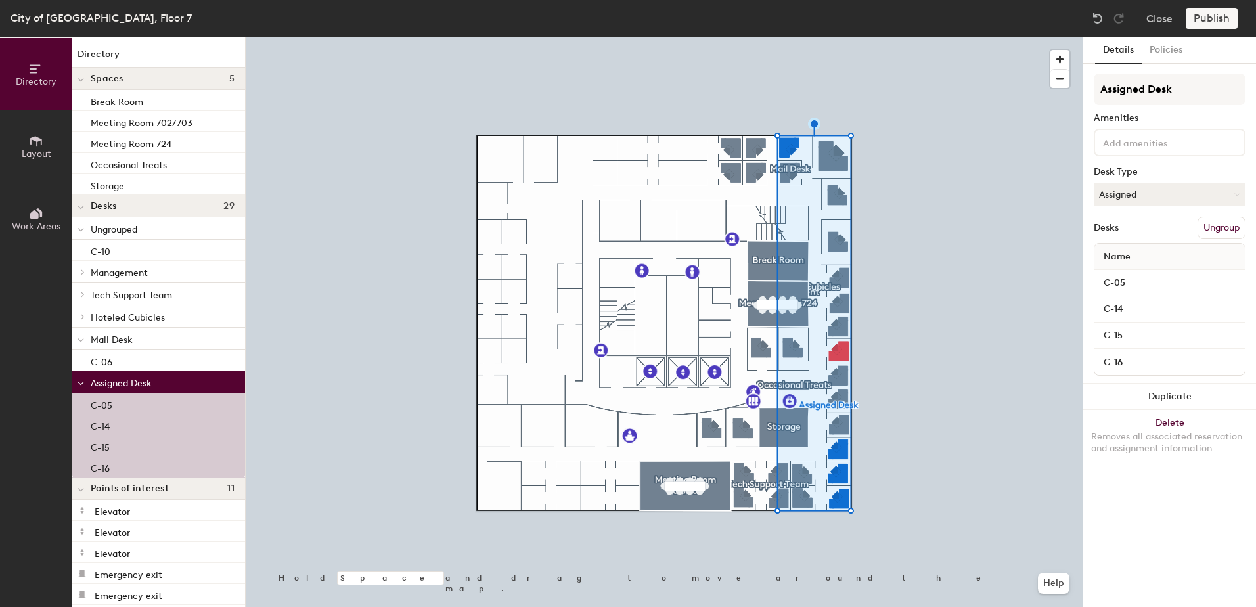
click at [141, 286] on p "Tech Support Team" at bounding box center [163, 294] width 144 height 17
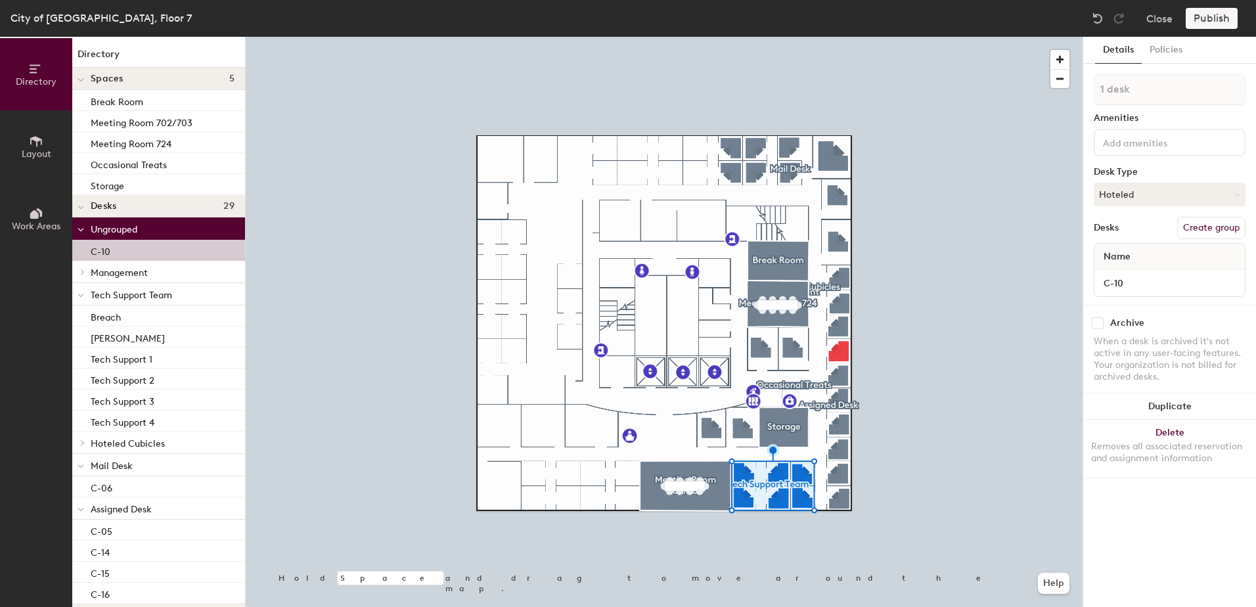
click at [149, 259] on div "C-10" at bounding box center [158, 250] width 173 height 21
click at [150, 252] on div "C-10" at bounding box center [158, 250] width 173 height 21
click at [143, 276] on span "Management" at bounding box center [119, 272] width 57 height 11
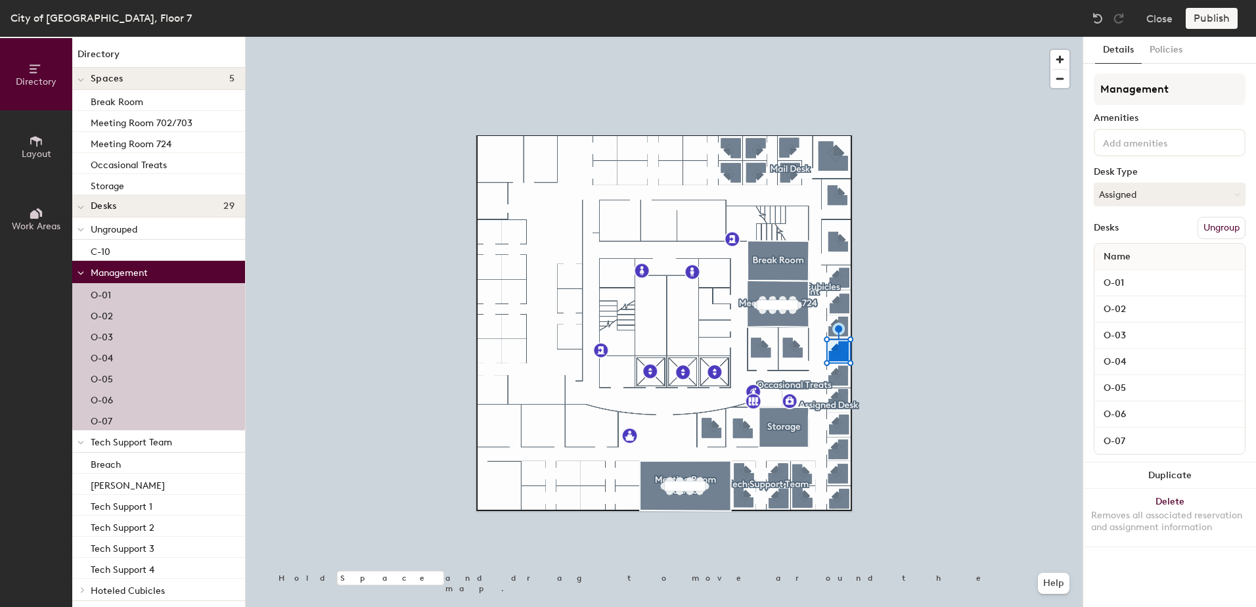
click at [143, 276] on span "Management" at bounding box center [119, 272] width 57 height 11
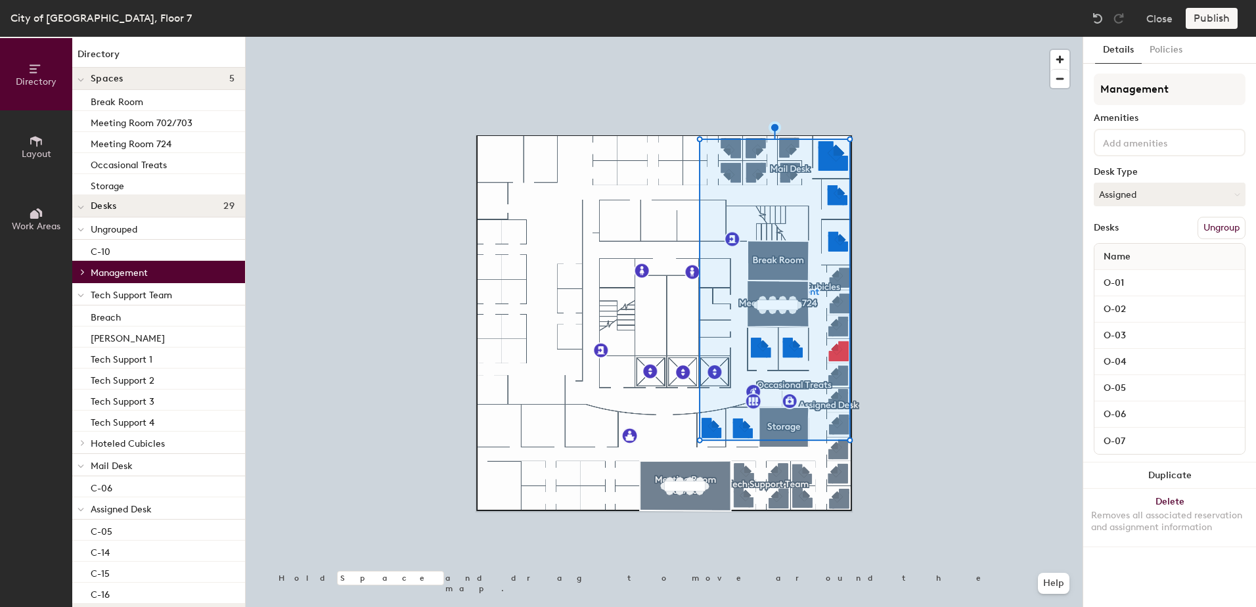
click at [114, 435] on p "Hoteled Cubicles" at bounding box center [163, 442] width 144 height 17
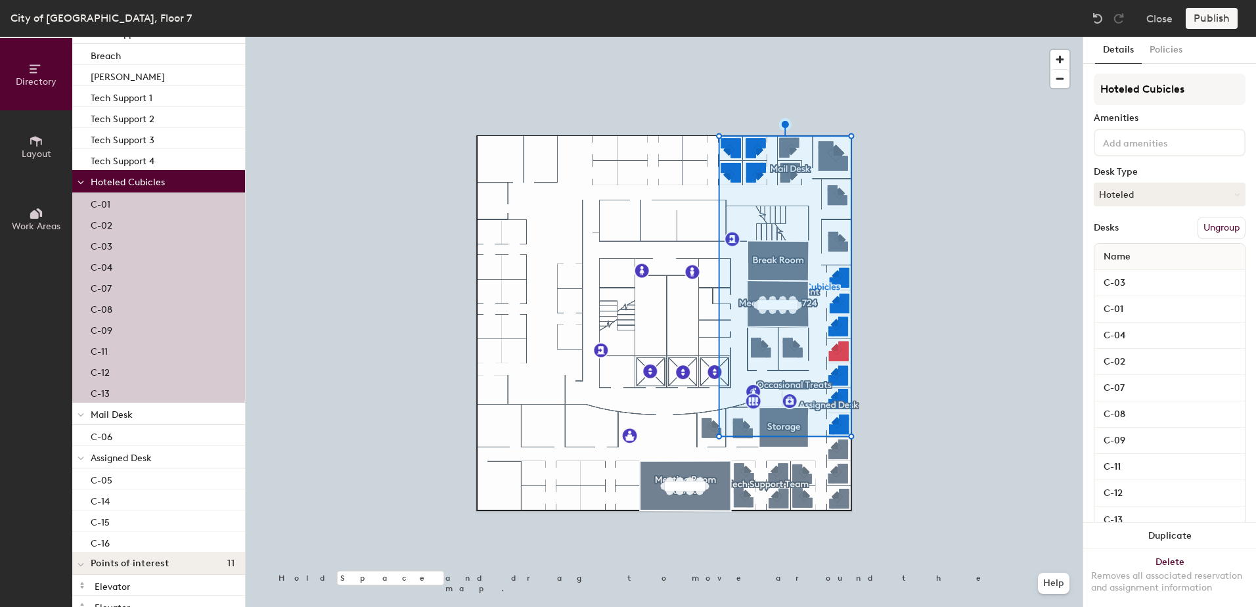
scroll to position [263, 0]
click at [1206, 222] on button "Ungroup" at bounding box center [1221, 228] width 48 height 22
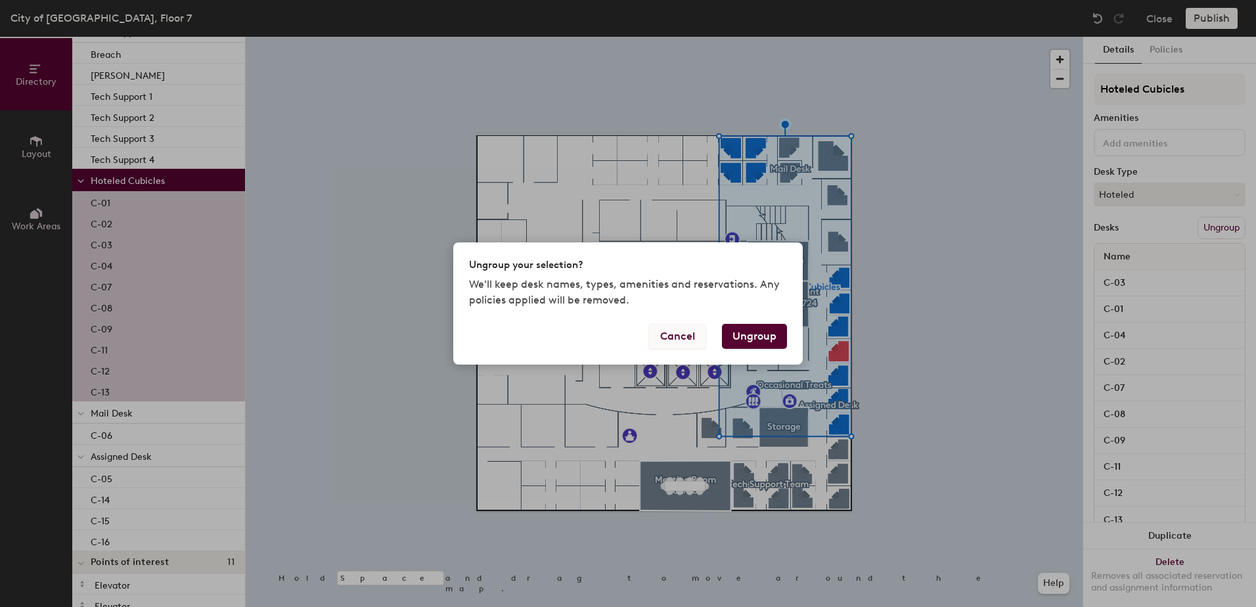
click at [686, 334] on button "Cancel" at bounding box center [677, 336] width 57 height 25
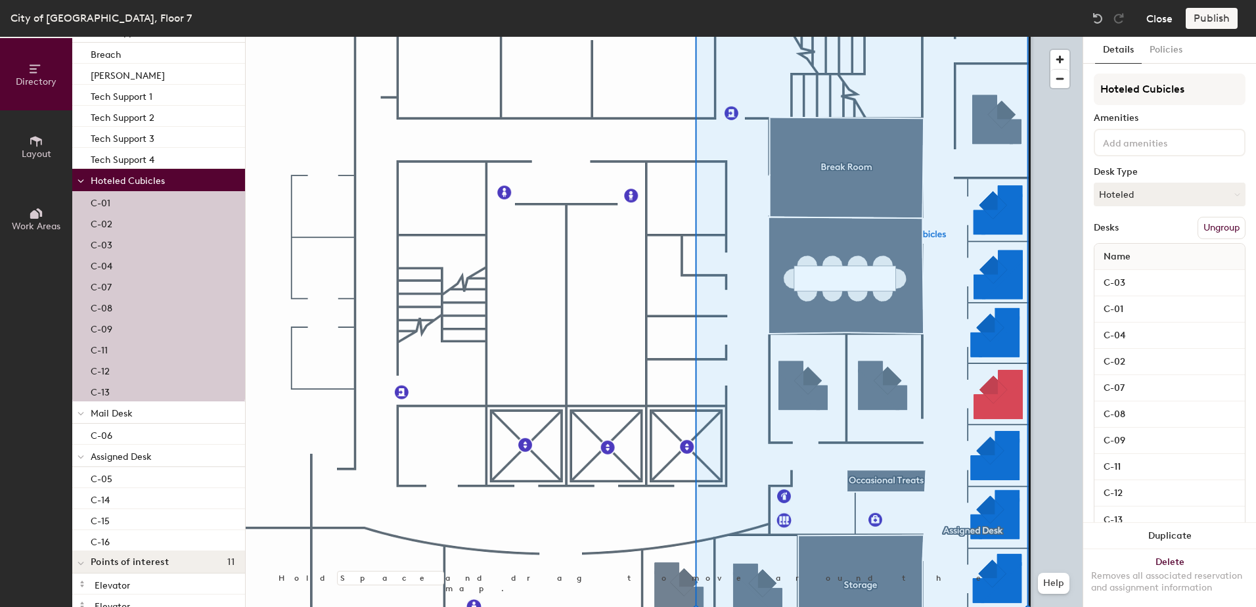
click at [1168, 16] on button "Close" at bounding box center [1159, 18] width 26 height 21
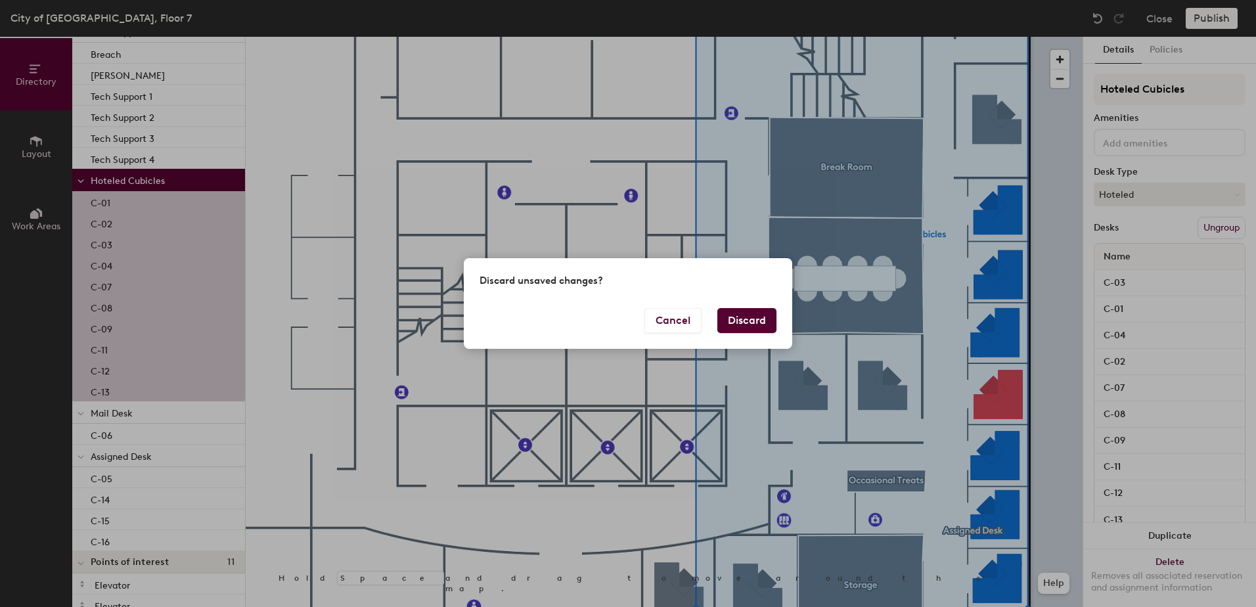
click at [740, 317] on button "Discard" at bounding box center [746, 320] width 59 height 25
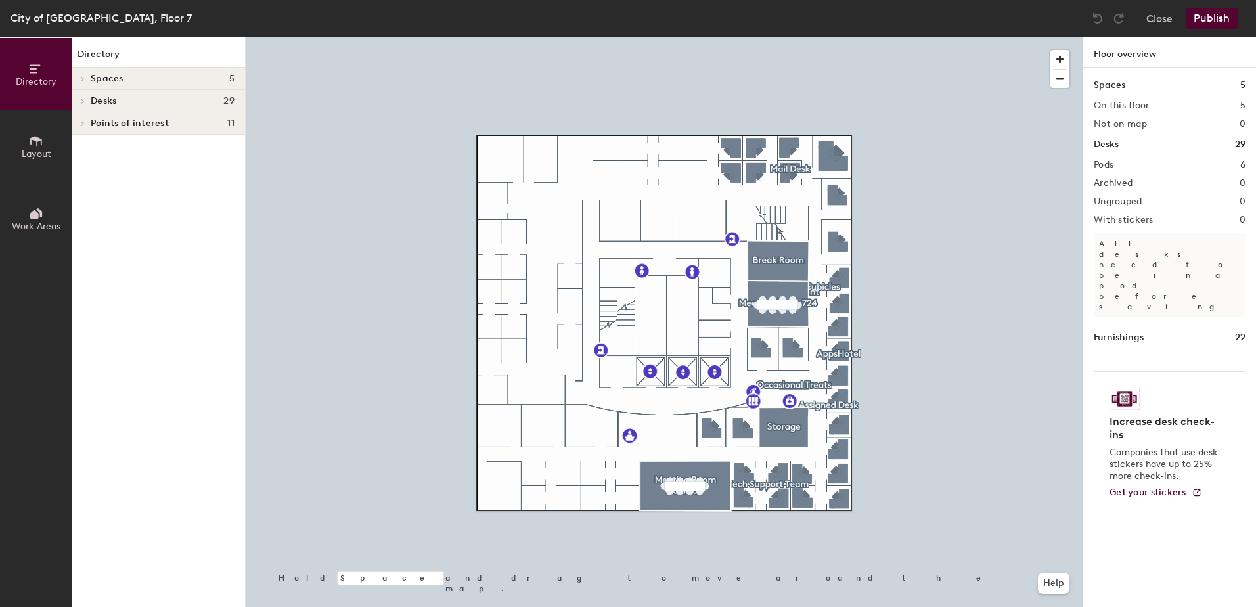
click at [1166, 246] on p "All desks need to be in a pod before saving" at bounding box center [1169, 275] width 152 height 84
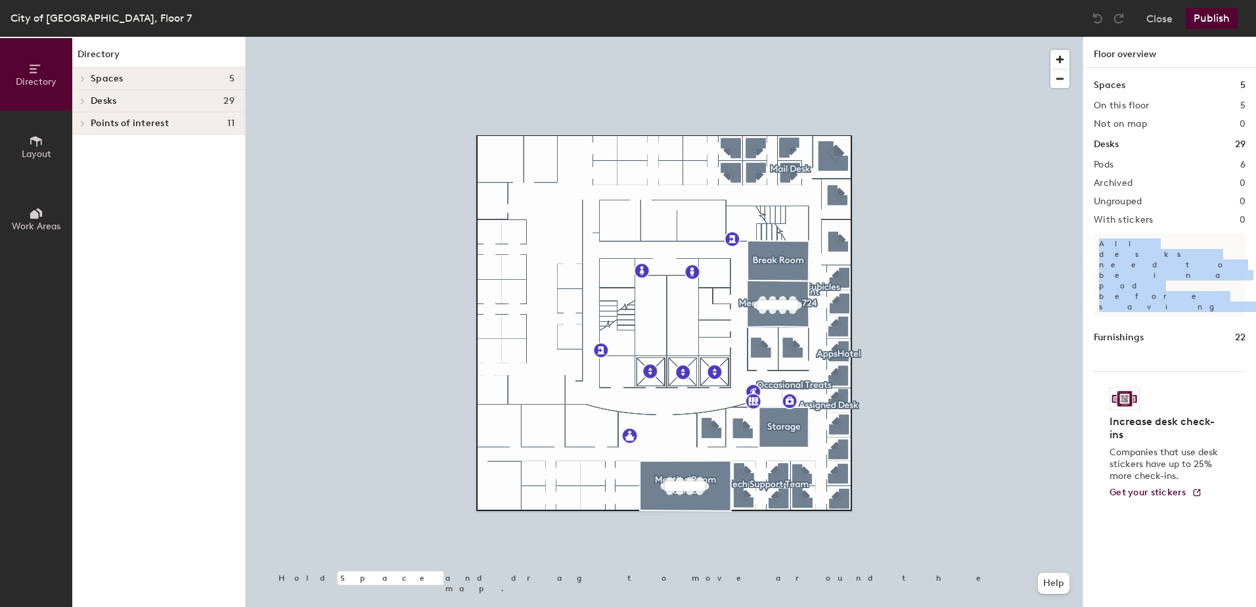
click at [1166, 246] on p "All desks need to be in a pod before saving" at bounding box center [1169, 275] width 152 height 84
click at [1065, 581] on button "Help" at bounding box center [1054, 583] width 32 height 21
click at [920, 37] on div at bounding box center [664, 37] width 837 height 0
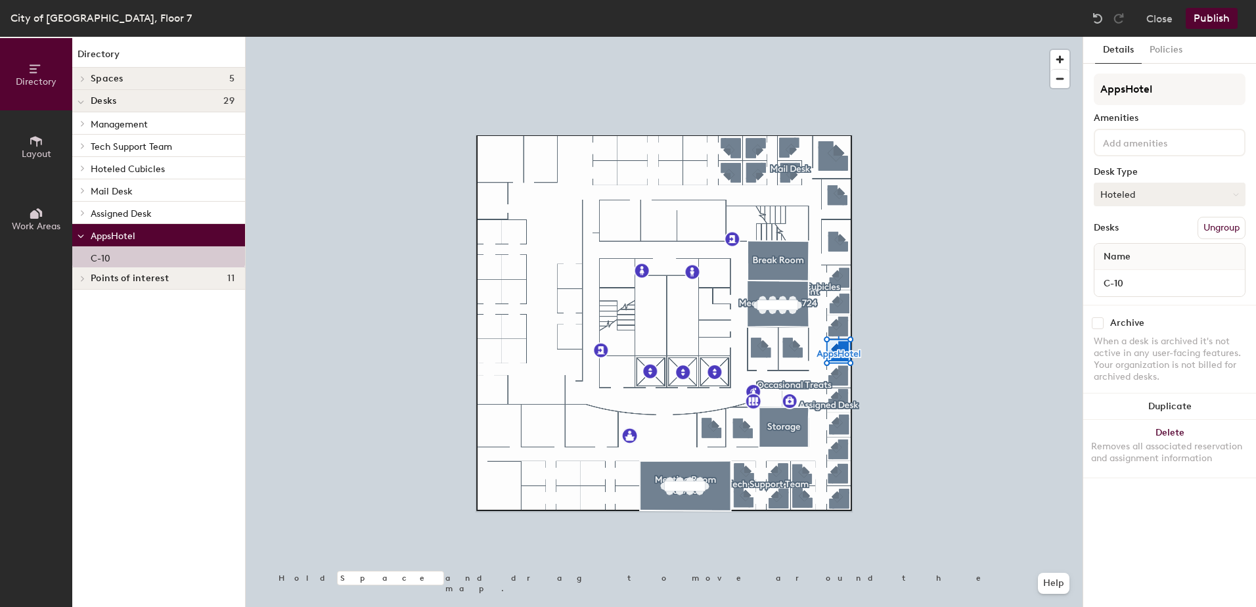
click at [1151, 205] on button "Hoteled" at bounding box center [1169, 195] width 152 height 24
click at [1158, 185] on button "Hoteled" at bounding box center [1169, 195] width 152 height 24
click at [1166, 95] on input "AppsHotel" at bounding box center [1169, 90] width 152 height 32
click at [1161, 504] on div "Details Policies AppsHotel Amenities Desk Type Hoteled Desks Ungroup Name C-10 …" at bounding box center [1169, 322] width 173 height 570
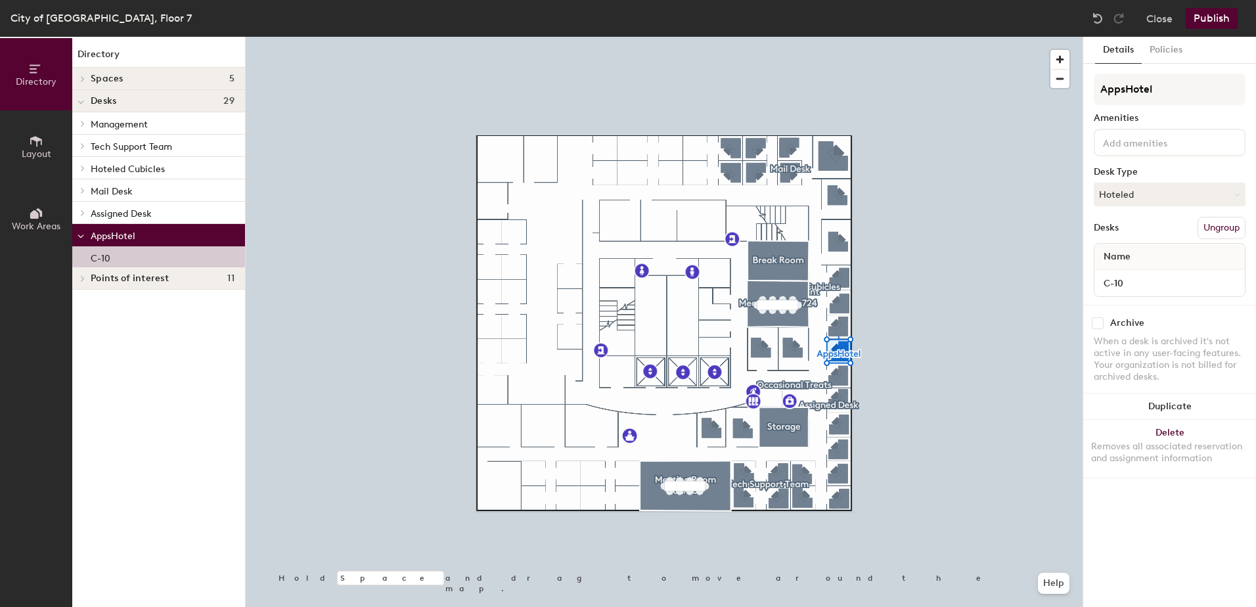
click at [114, 186] on span "Mail Desk" at bounding box center [112, 191] width 42 height 11
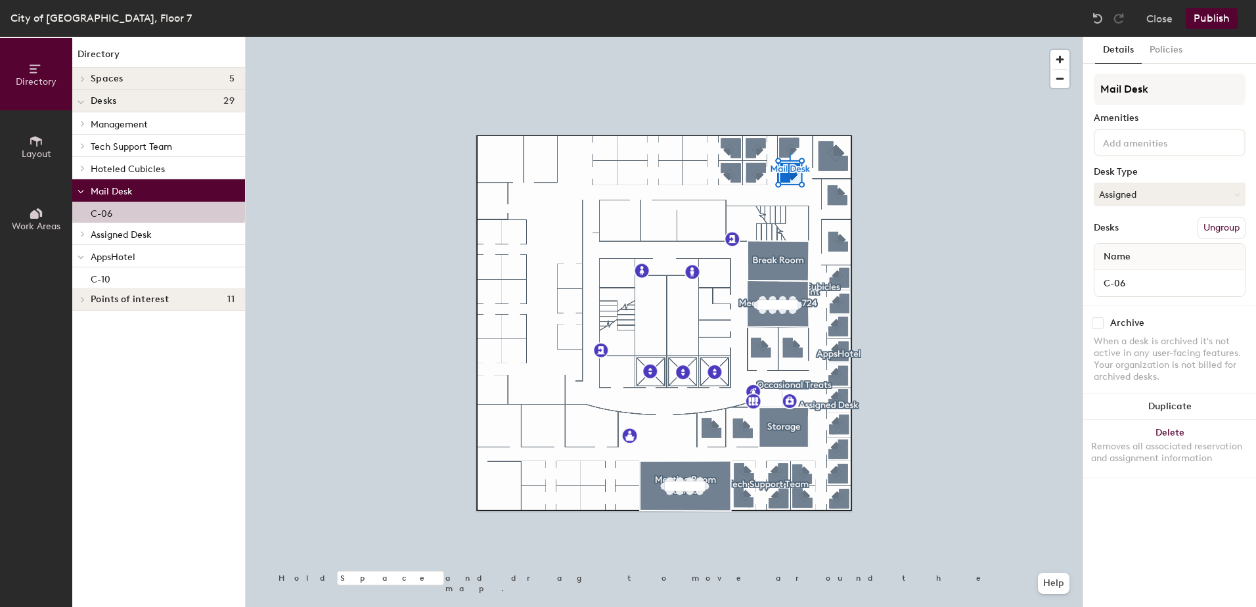
click at [124, 171] on span "Hoteled Cubicles" at bounding box center [128, 169] width 74 height 11
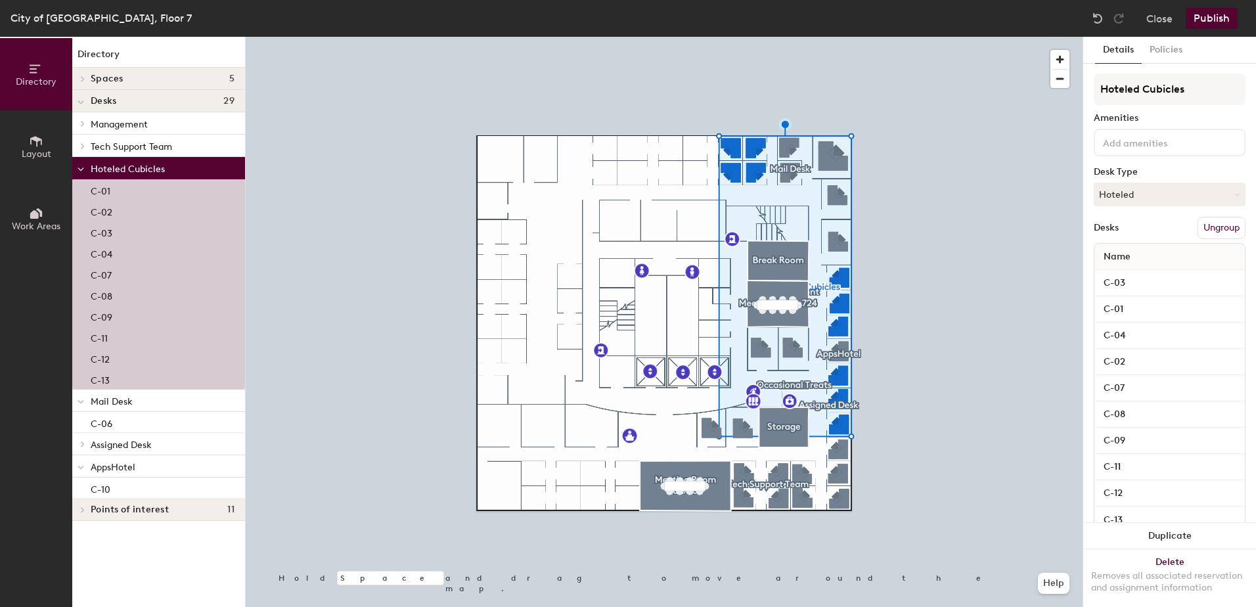
click at [137, 170] on span "Hoteled Cubicles" at bounding box center [128, 169] width 74 height 11
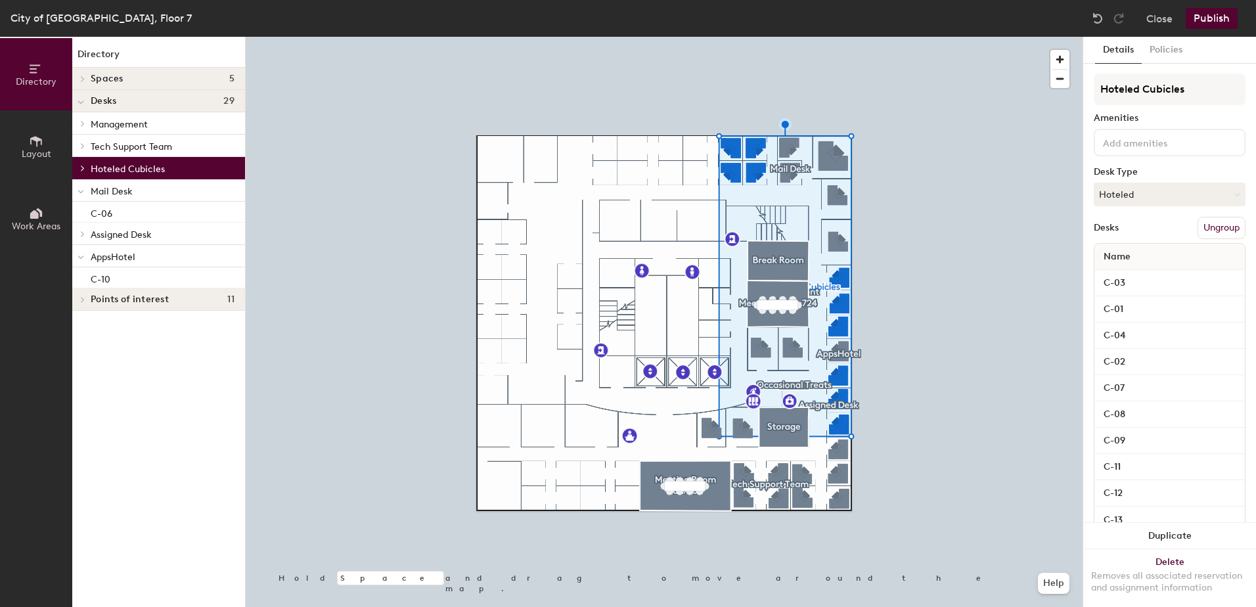
click at [137, 170] on span "Hoteled Cubicles" at bounding box center [128, 169] width 74 height 11
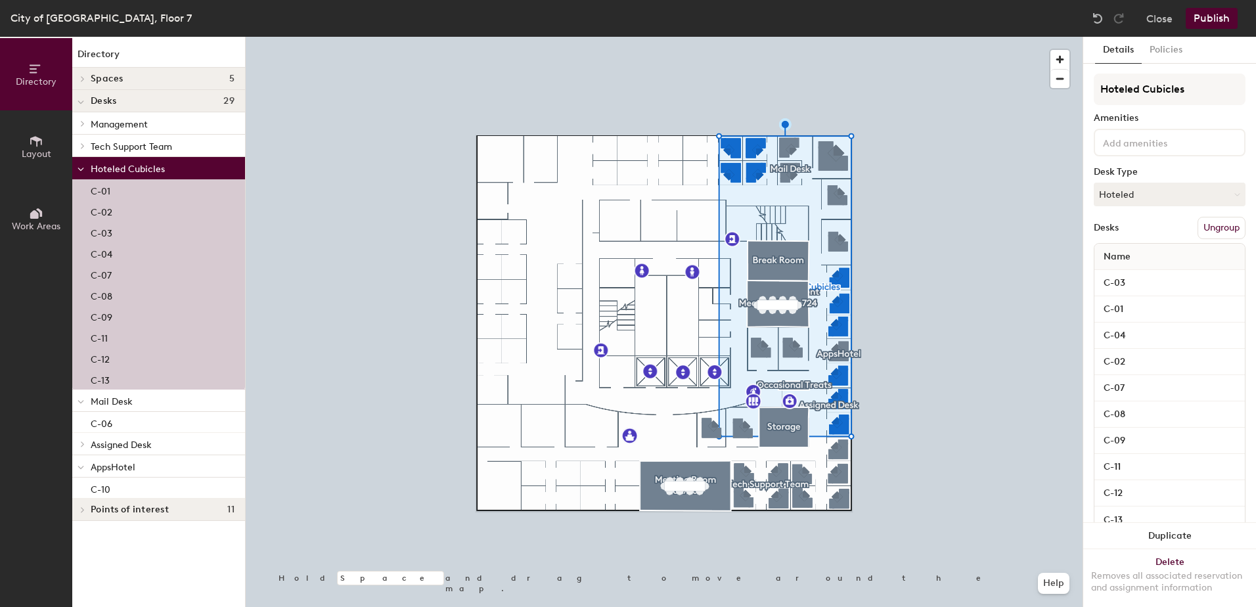
click at [516, 37] on div at bounding box center [664, 37] width 837 height 0
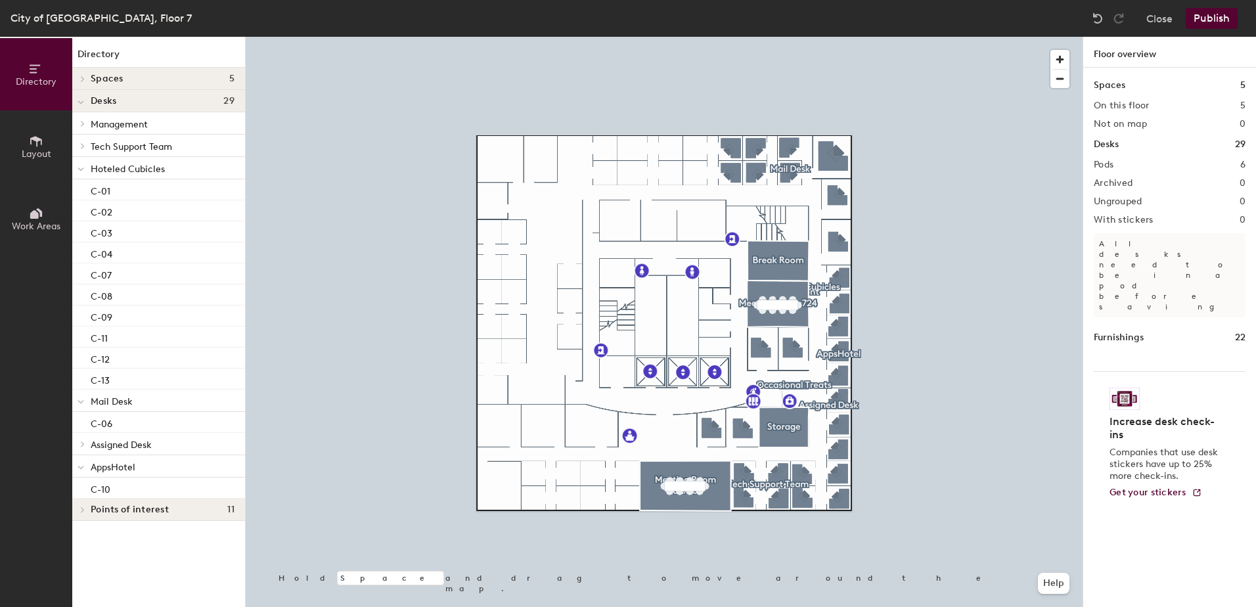
click at [202, 164] on p "Hoteled Cubicles" at bounding box center [163, 168] width 144 height 17
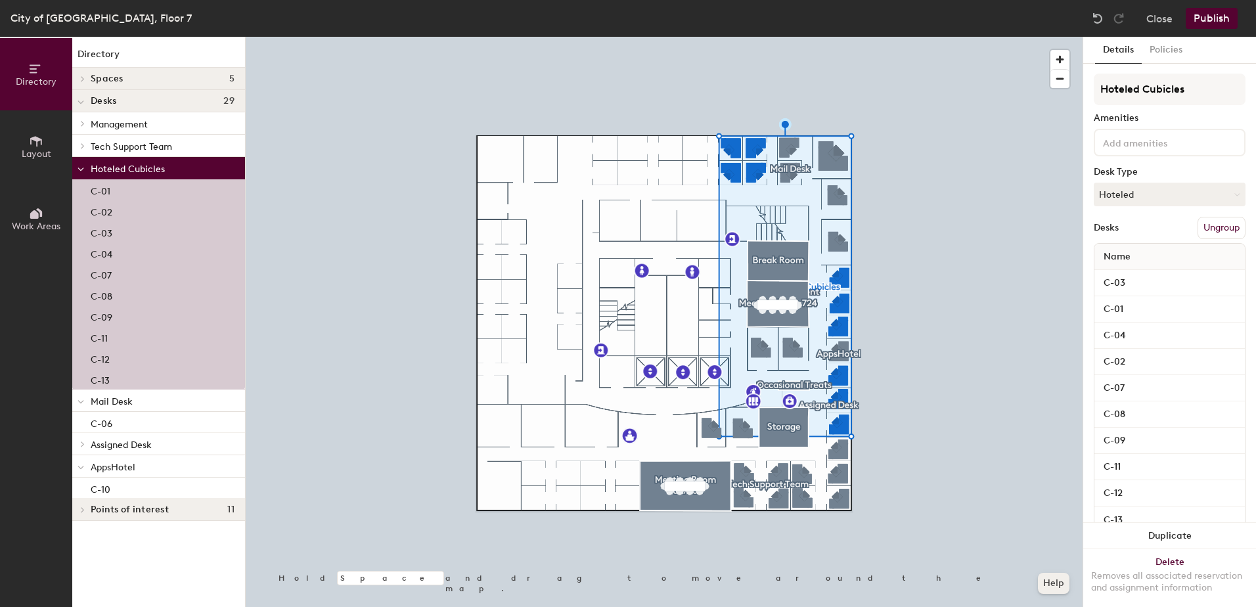
click at [1043, 588] on button "Help" at bounding box center [1054, 583] width 32 height 21
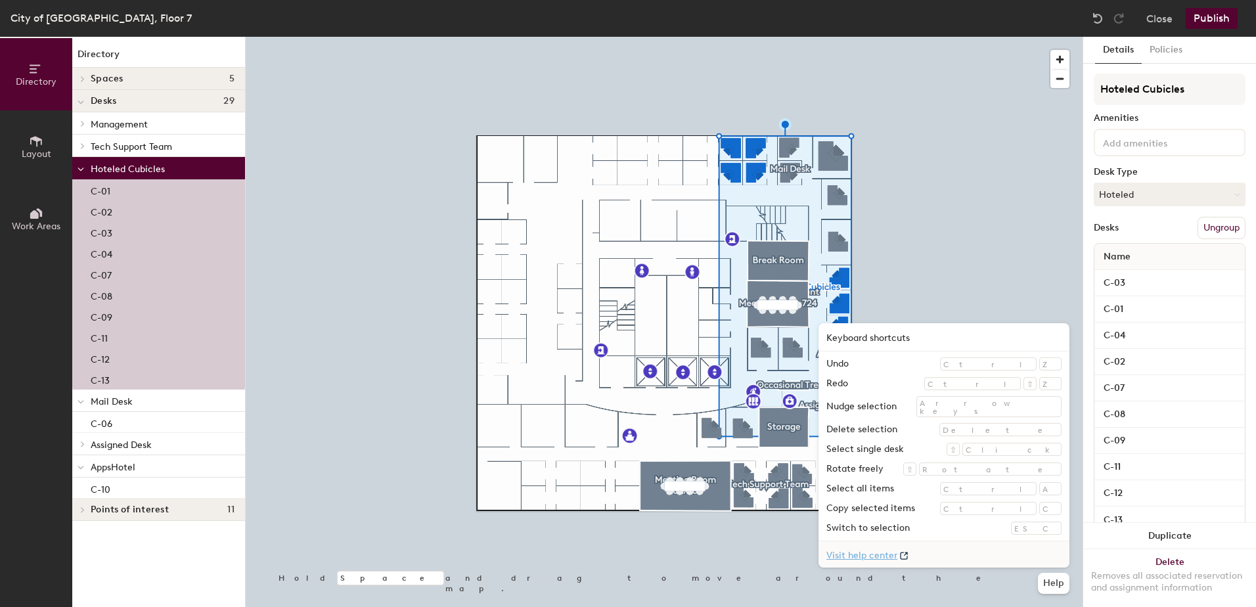
click at [960, 546] on link "Visit help center" at bounding box center [943, 554] width 251 height 26
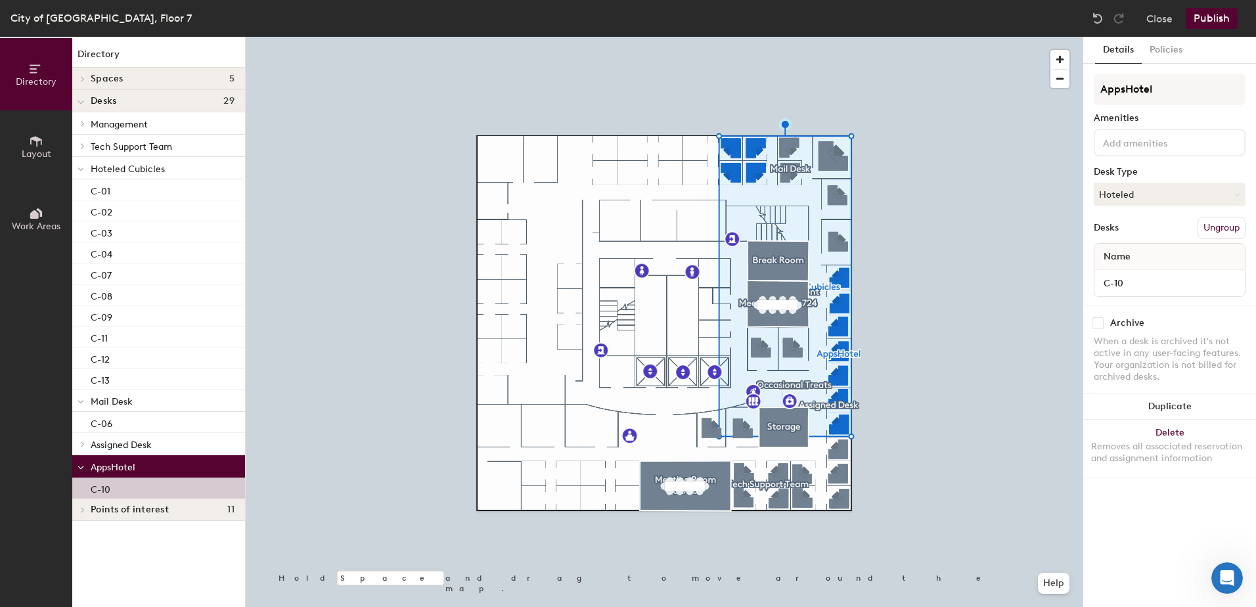
click at [187, 486] on div "C-10" at bounding box center [158, 487] width 173 height 21
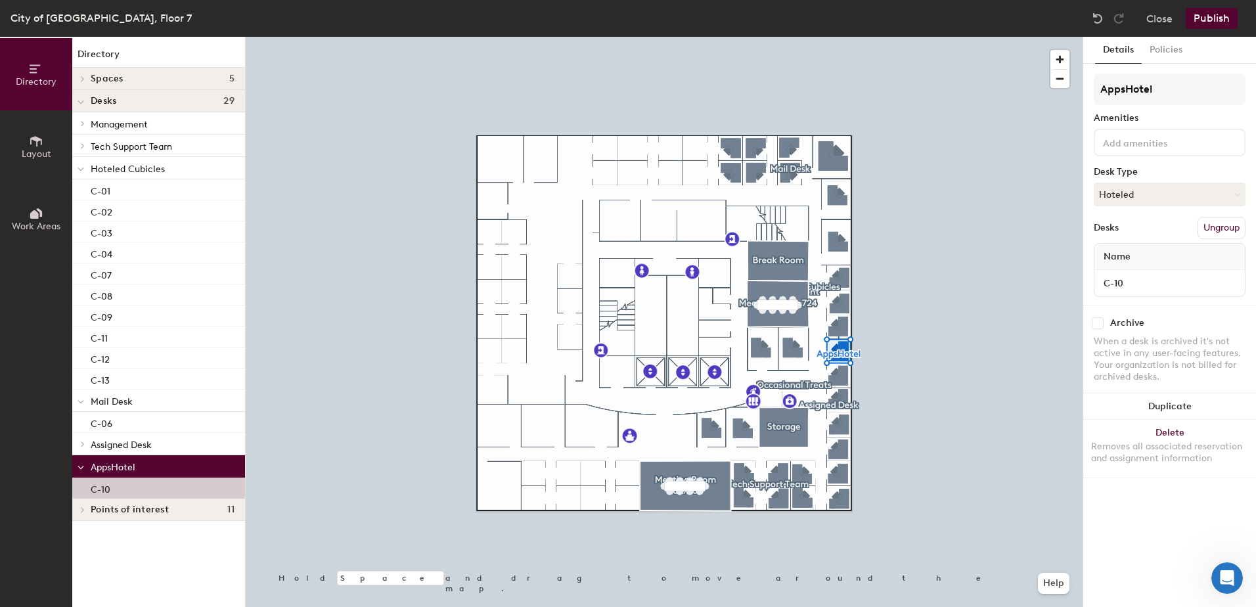
click at [1214, 225] on button "Ungroup" at bounding box center [1221, 228] width 48 height 22
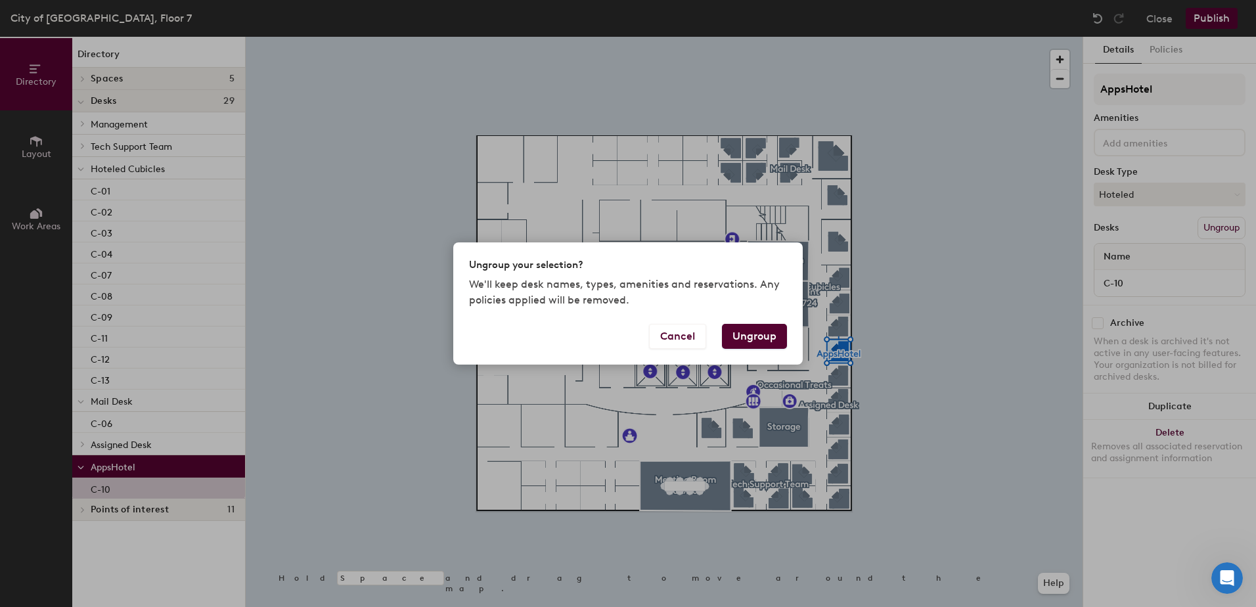
click at [747, 332] on button "Ungroup" at bounding box center [754, 336] width 65 height 25
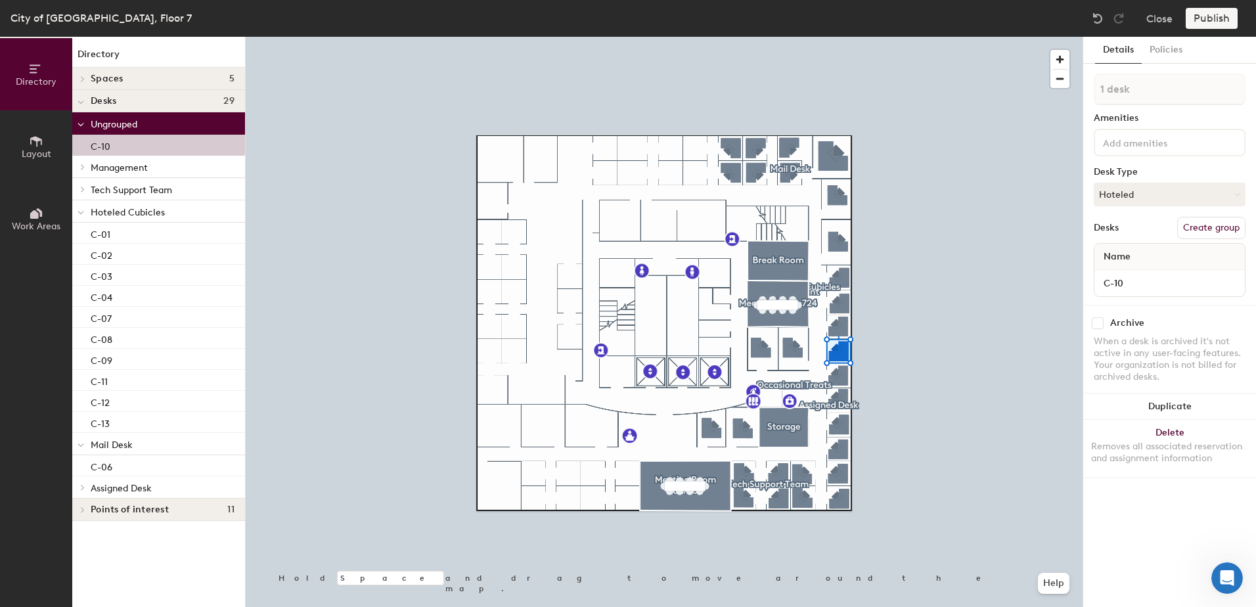
click at [137, 206] on p "Hoteled Cubicles" at bounding box center [163, 211] width 144 height 17
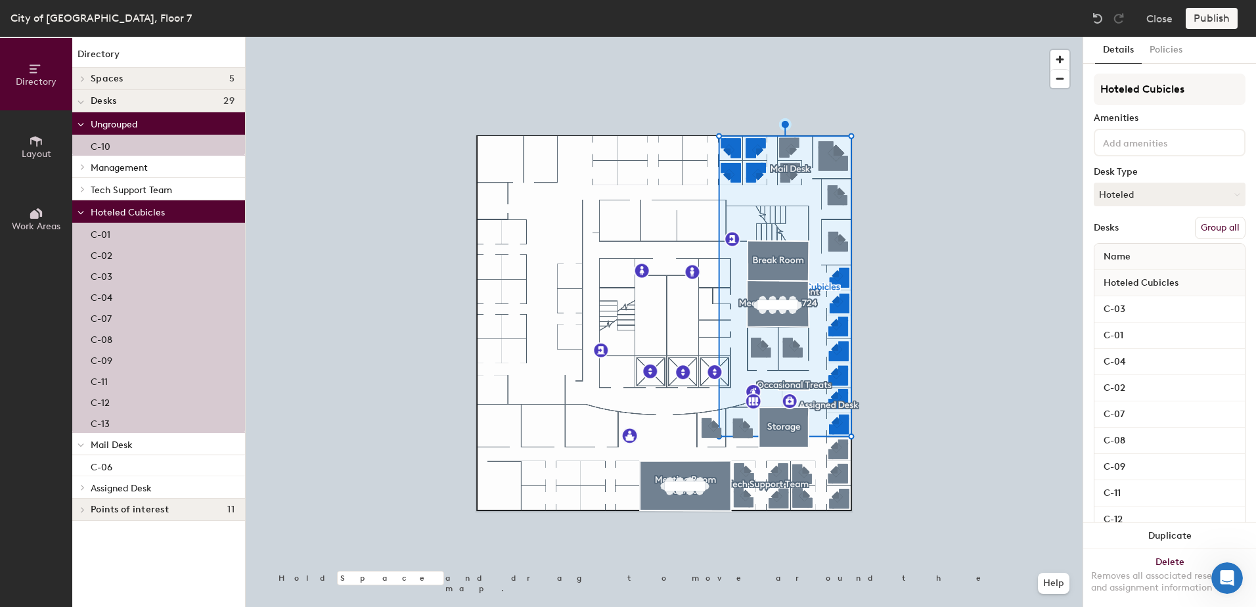
click at [1205, 229] on button "Group all" at bounding box center [1220, 228] width 51 height 22
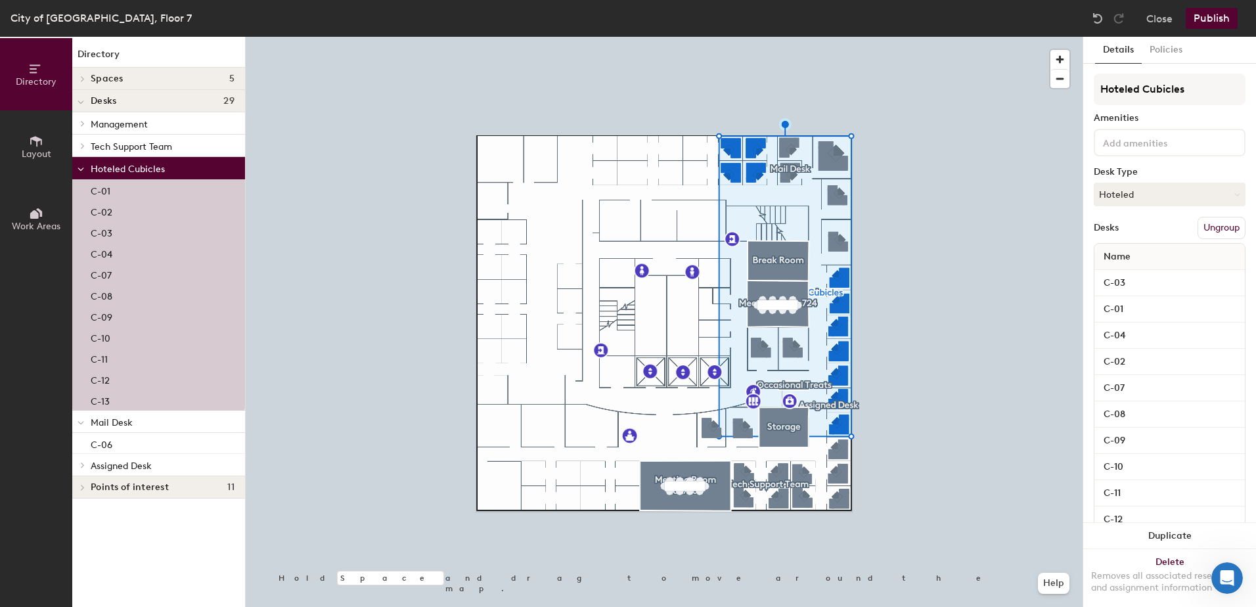
click at [1218, 23] on button "Publish" at bounding box center [1211, 18] width 52 height 21
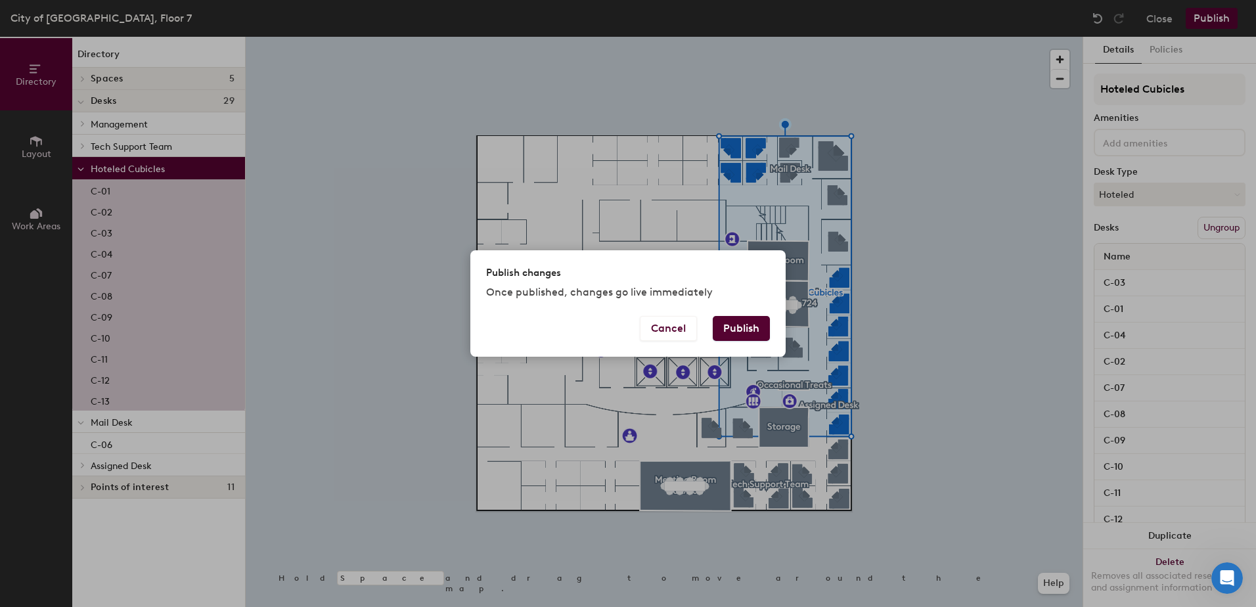
click at [734, 325] on button "Publish" at bounding box center [741, 328] width 57 height 25
